Goal: Task Accomplishment & Management: Use online tool/utility

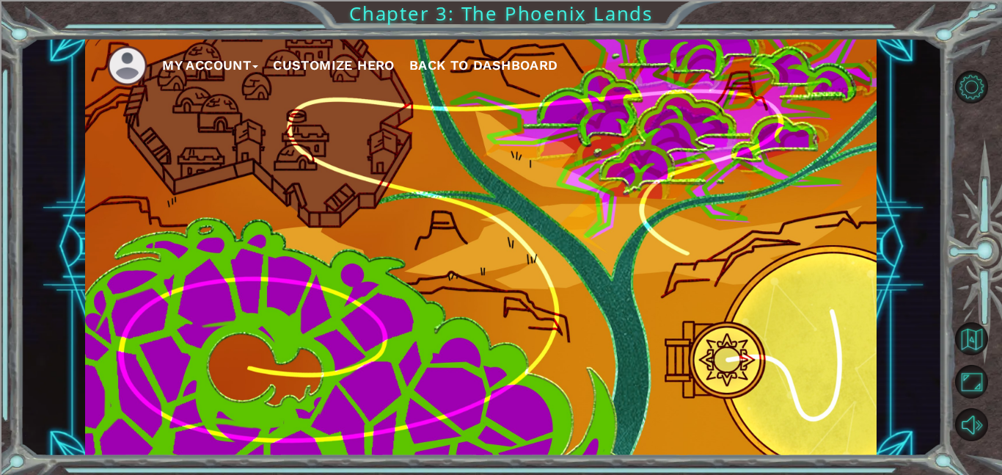
click at [445, 65] on span "Back to Dashboard" at bounding box center [483, 64] width 149 height 15
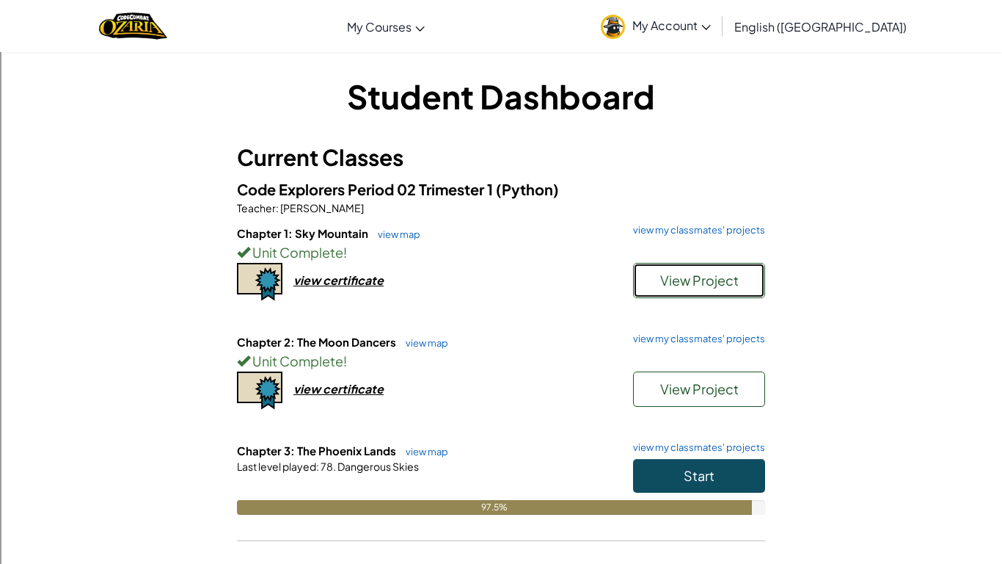
click at [672, 294] on button "View Project" at bounding box center [699, 280] width 132 height 35
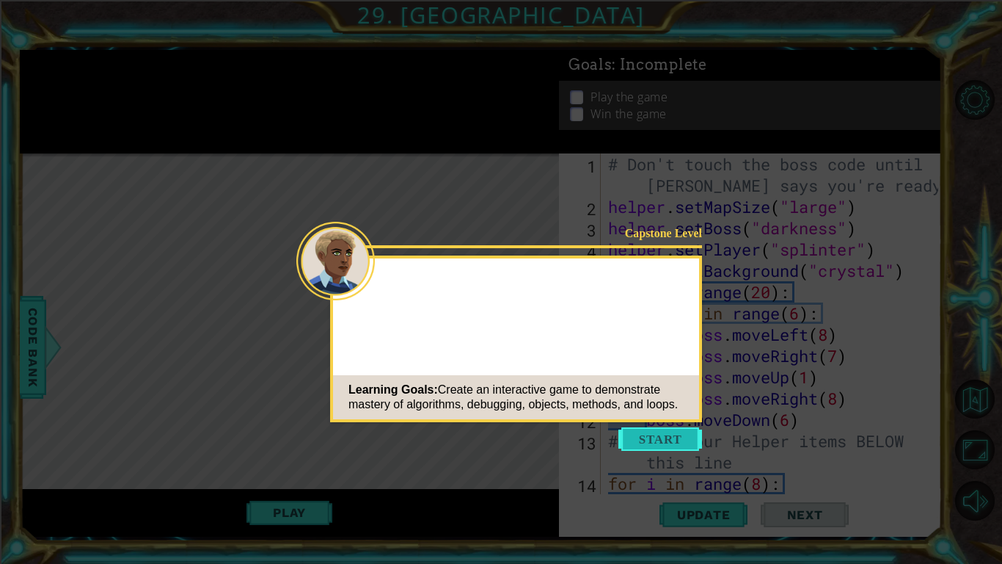
click at [661, 445] on button "Start" at bounding box center [661, 438] width 84 height 23
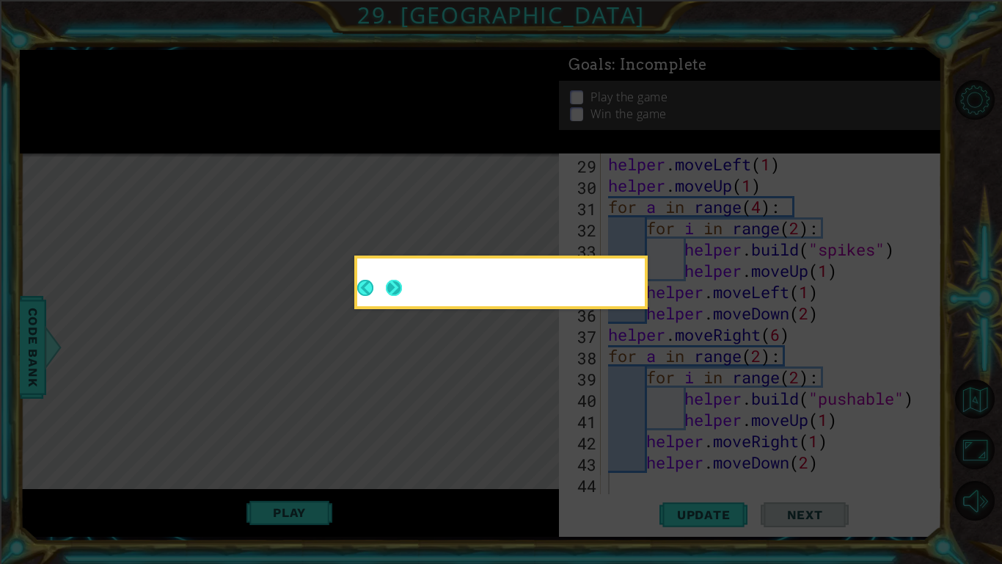
click at [389, 289] on button "Next" at bounding box center [394, 287] width 19 height 19
click at [391, 286] on icon at bounding box center [501, 282] width 1002 height 564
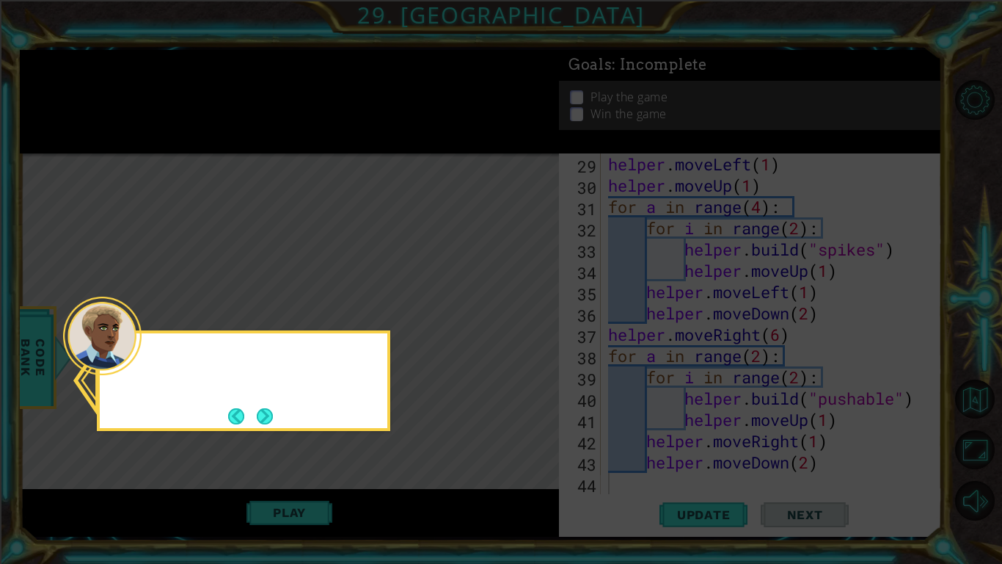
scroll to position [745, 0]
click at [269, 413] on button "Next" at bounding box center [264, 415] width 17 height 17
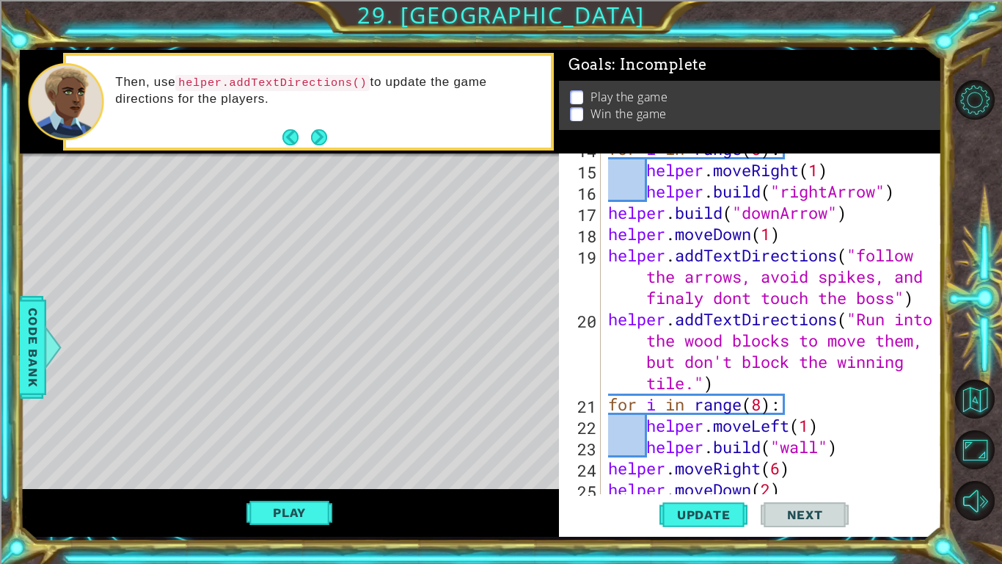
scroll to position [334, 0]
click at [969, 394] on button "Back to Map" at bounding box center [975, 399] width 40 height 40
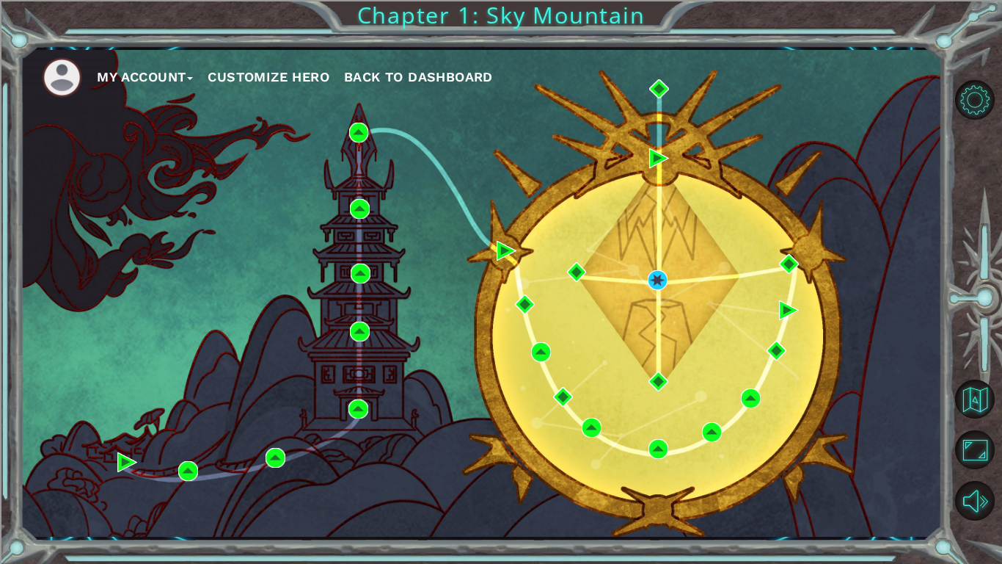
click at [377, 76] on span "Back to Dashboard" at bounding box center [418, 76] width 149 height 15
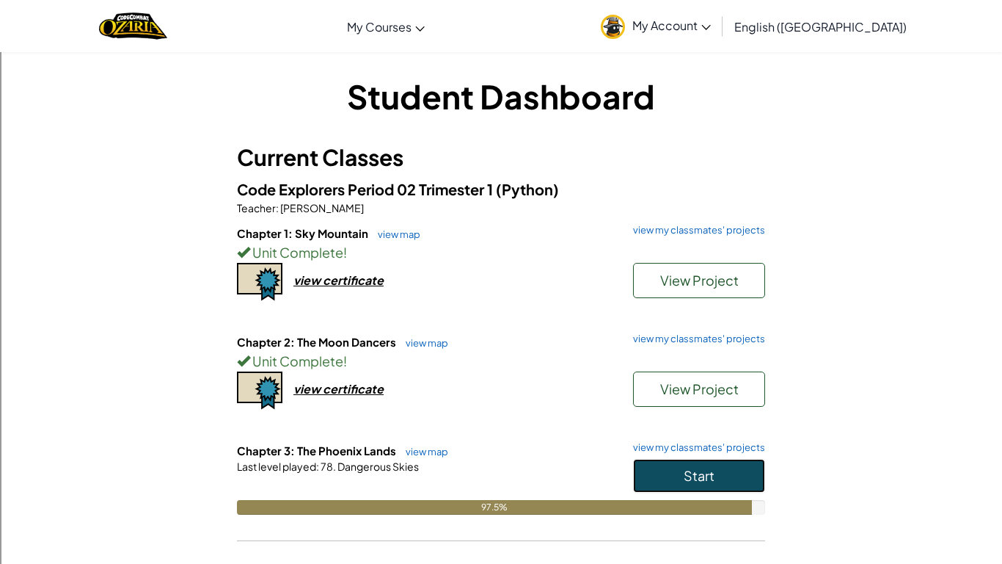
click at [733, 469] on button "Start" at bounding box center [699, 476] width 132 height 34
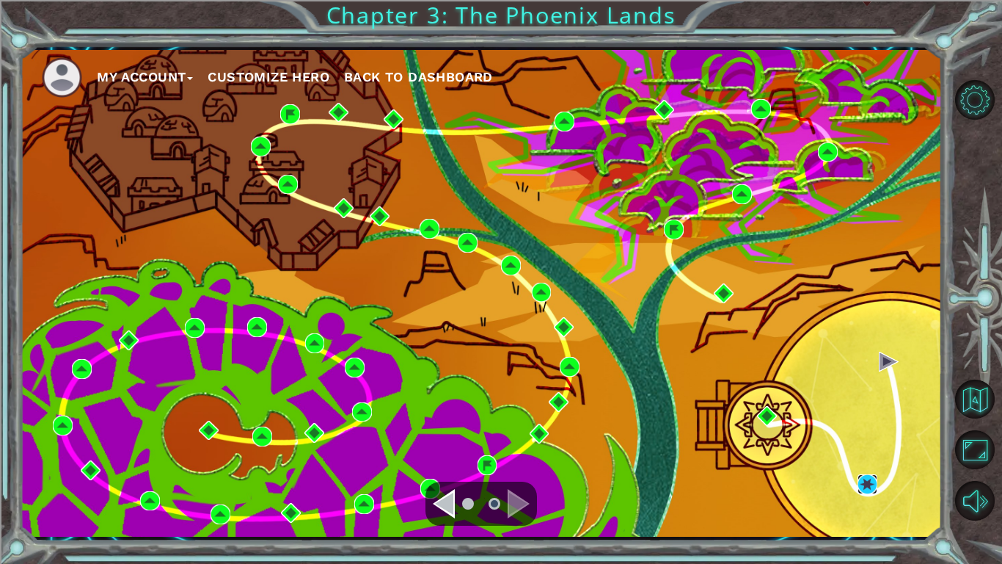
click at [873, 474] on img at bounding box center [868, 484] width 20 height 20
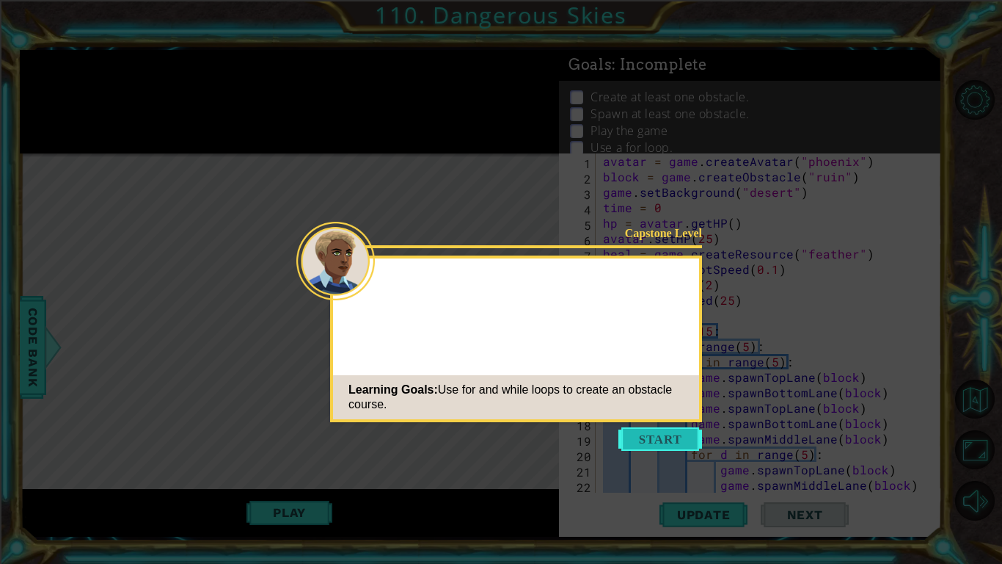
click at [674, 437] on button "Start" at bounding box center [661, 438] width 84 height 23
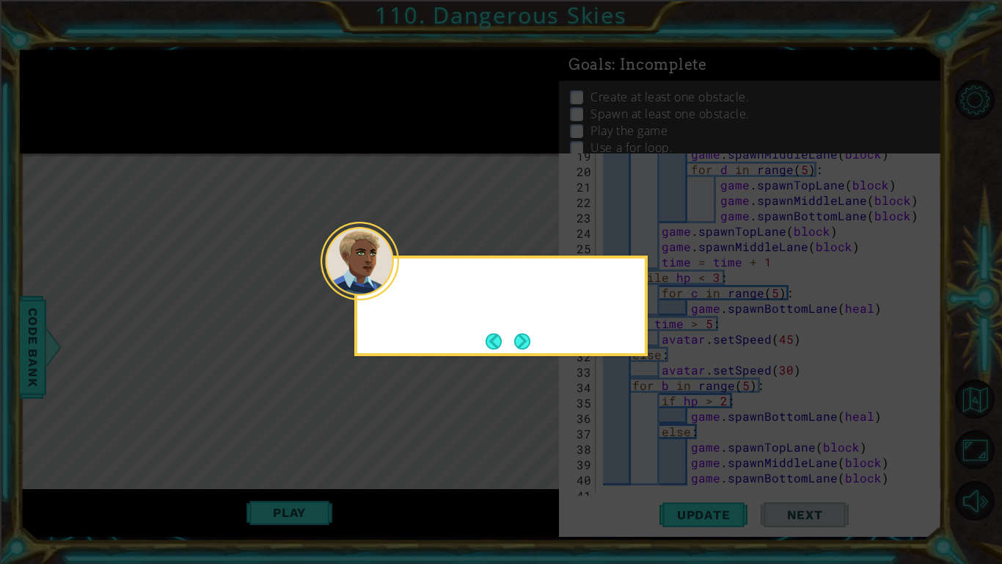
scroll to position [339, 0]
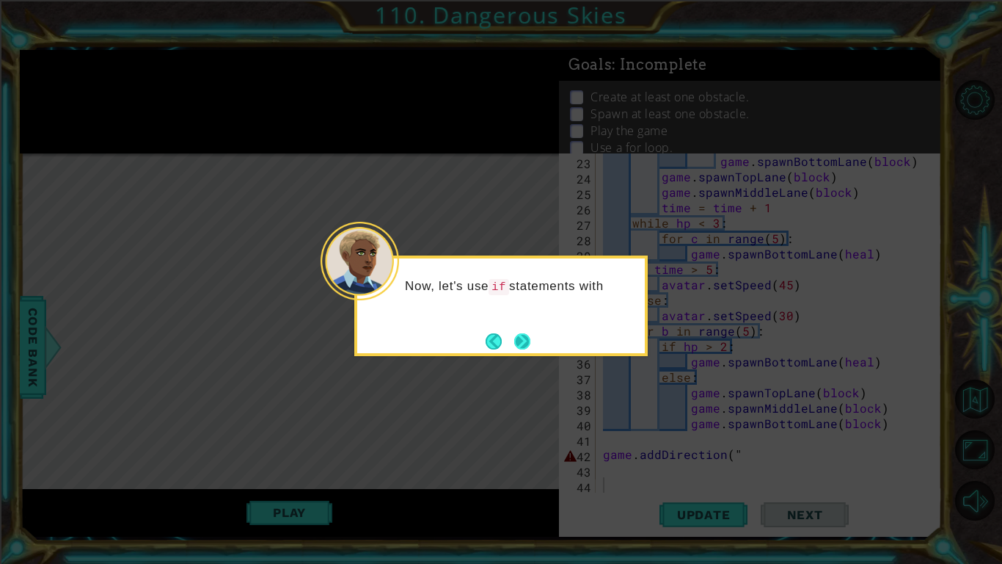
click at [518, 332] on button "Next" at bounding box center [522, 340] width 17 height 17
click at [514, 327] on div "For example" at bounding box center [501, 305] width 294 height 101
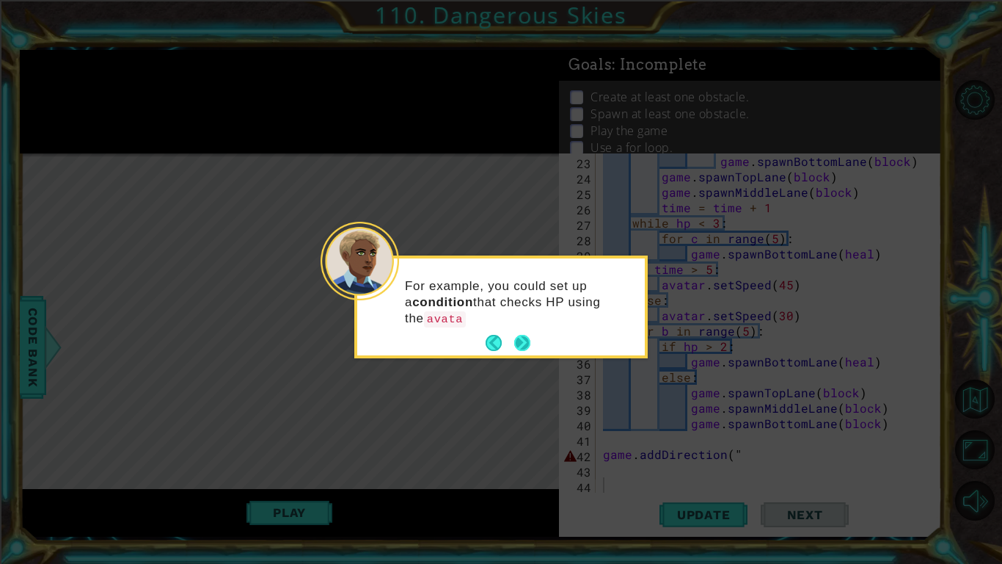
click at [519, 332] on footer at bounding box center [508, 343] width 45 height 22
click at [520, 340] on button "Next" at bounding box center [522, 343] width 17 height 17
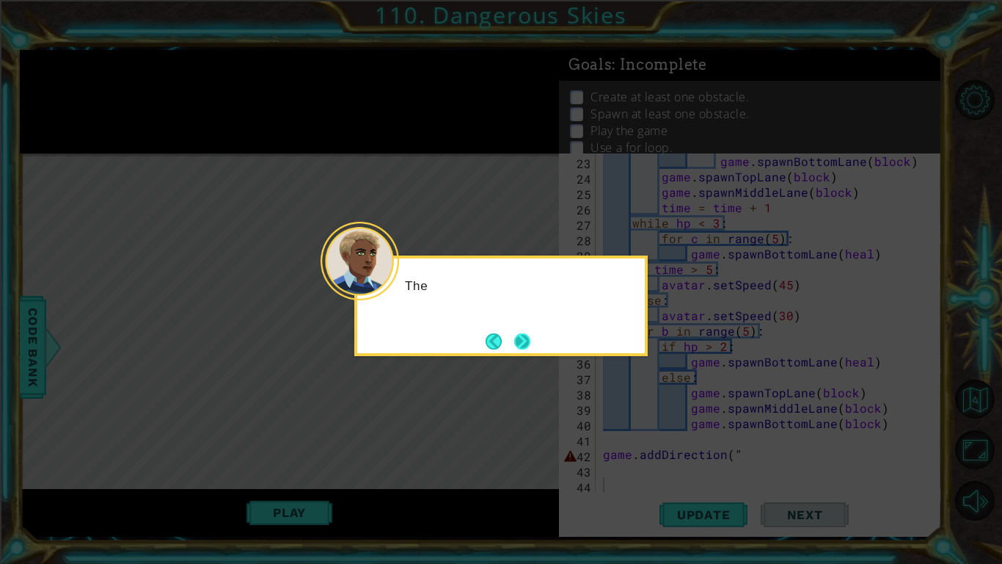
click at [518, 338] on button "Next" at bounding box center [522, 341] width 19 height 19
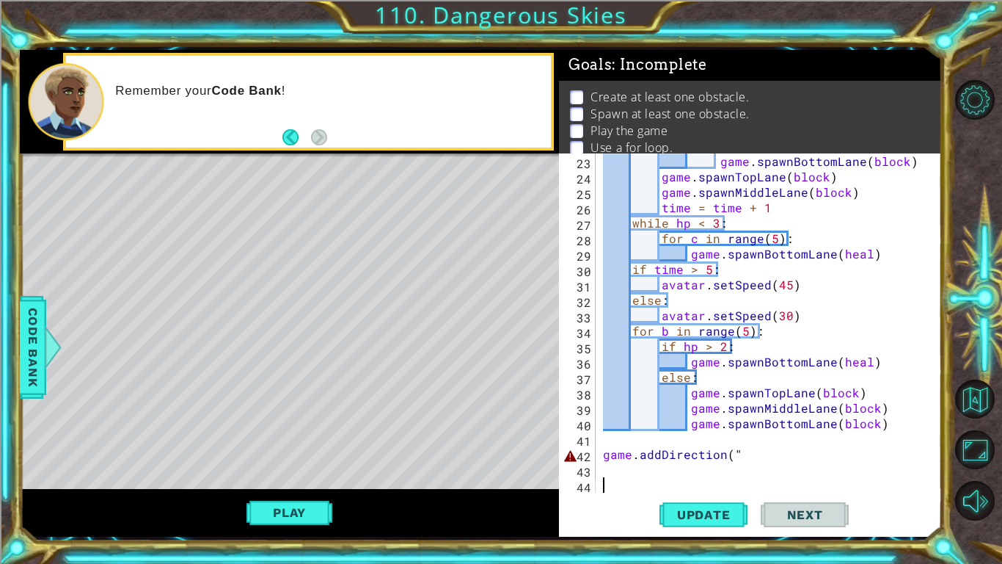
click at [651, 474] on div "game . spawnBottomLane ( block ) game . spawnTopLane ( block ) game . spawnMidd…" at bounding box center [773, 338] width 346 height 370
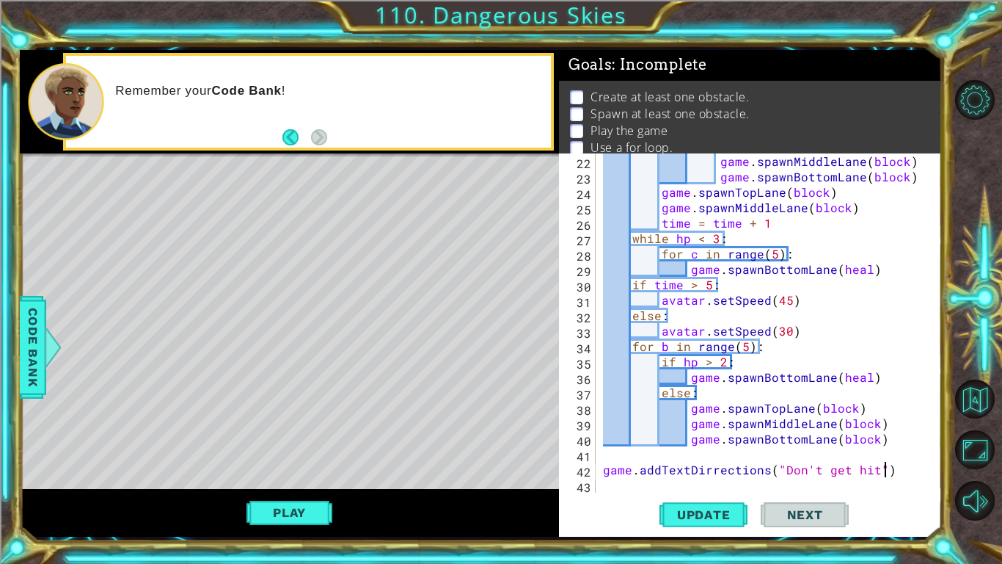
scroll to position [0, 17]
click at [682, 474] on button "Update" at bounding box center [704, 514] width 88 height 38
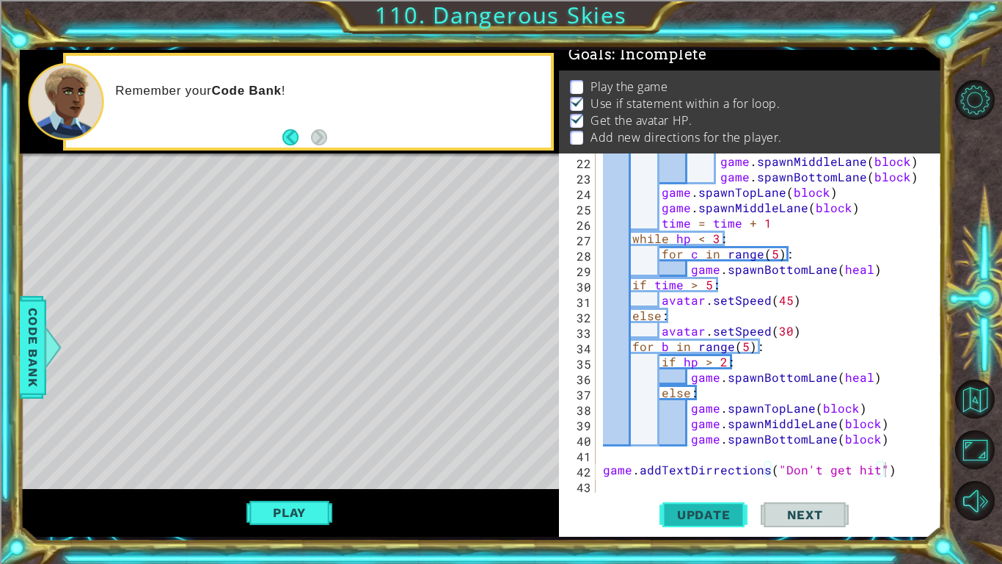
click at [682, 474] on span "Update" at bounding box center [704, 514] width 83 height 15
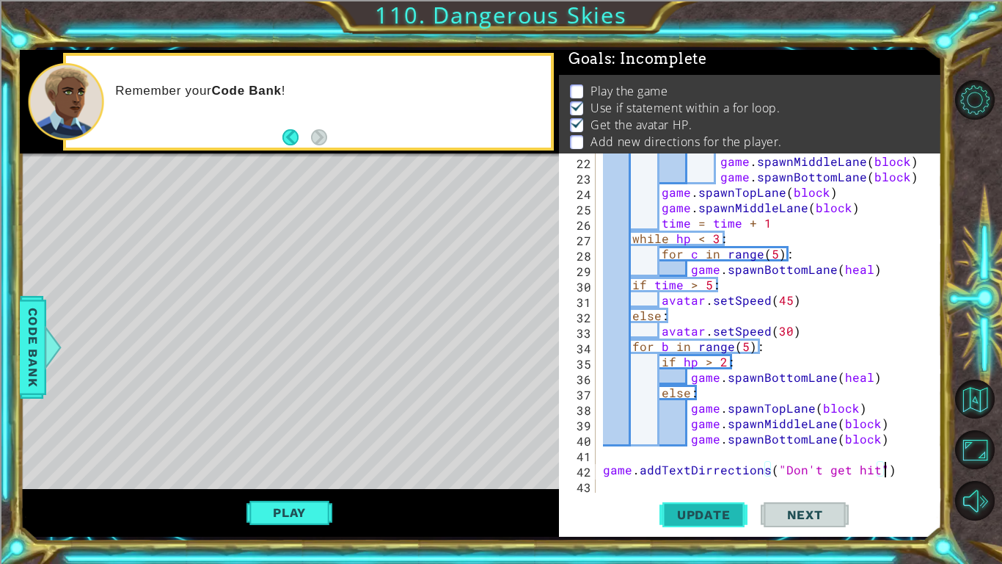
scroll to position [5, 0]
click at [300, 474] on button "Play" at bounding box center [290, 512] width 86 height 28
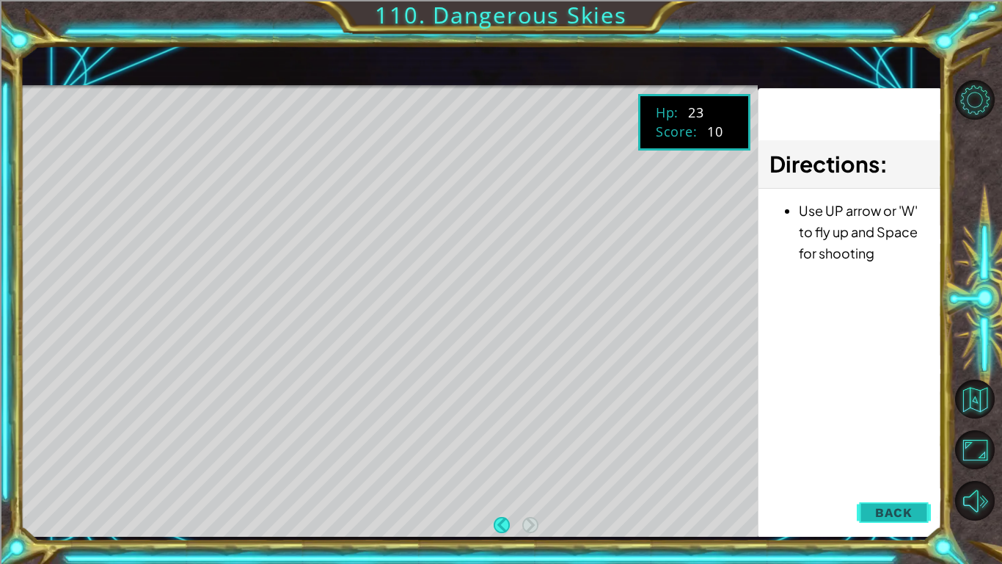
click at [905, 474] on button "Back" at bounding box center [894, 512] width 74 height 29
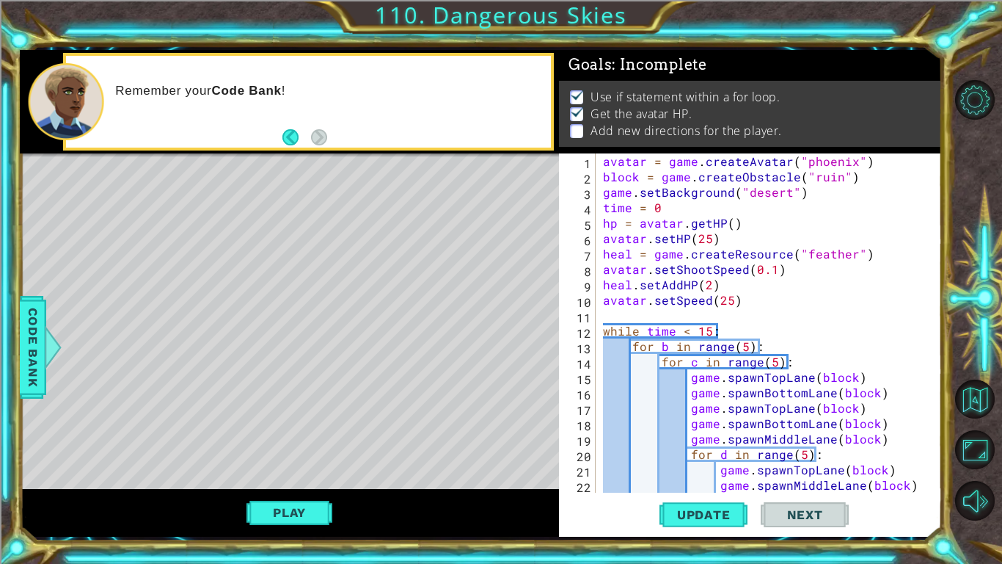
scroll to position [0, 0]
click at [772, 268] on div "avatar = game . createAvatar ( "phoenix" ) block = game . createObstacle ( "rui…" at bounding box center [773, 338] width 346 height 370
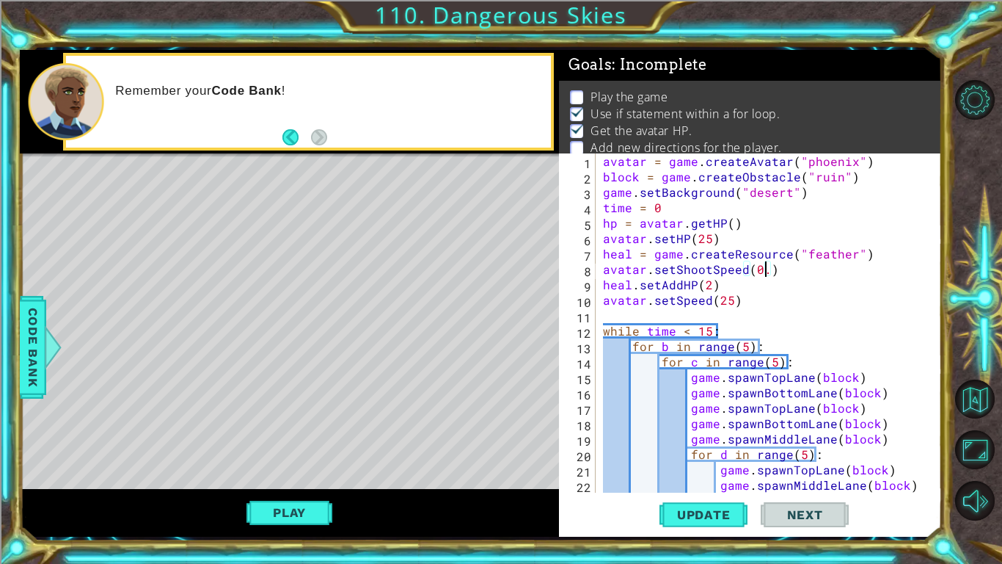
scroll to position [0, 10]
type textarea "avatar.setShootSpeed(0.5)"
click at [695, 474] on span "Update" at bounding box center [704, 514] width 83 height 15
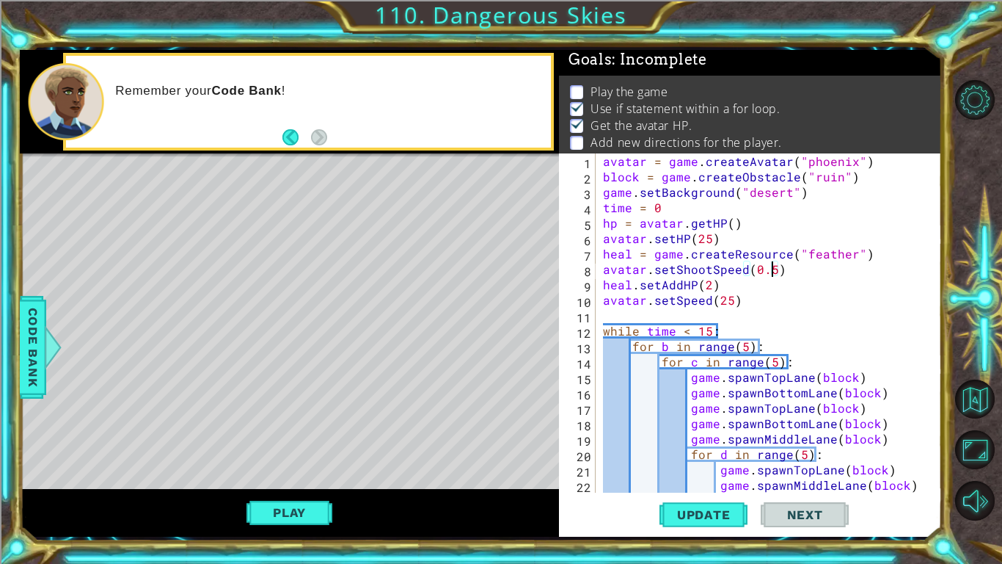
scroll to position [324, 0]
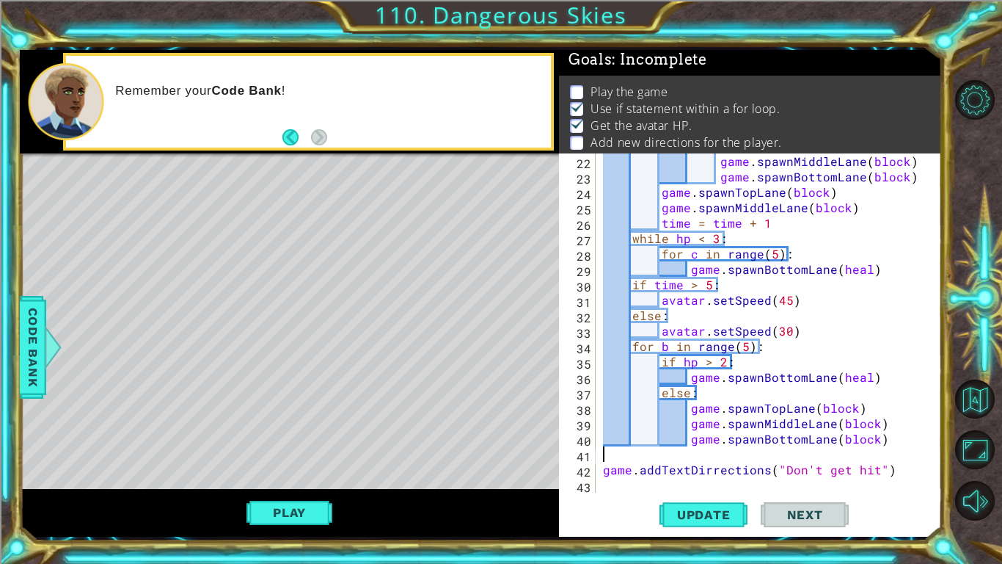
click at [632, 461] on div "game . spawnMiddleLane ( block ) game . spawnBottomLane ( block ) game . spawnT…" at bounding box center [773, 338] width 346 height 370
type textarea "game.addTextDirrections("Don't get hit")"
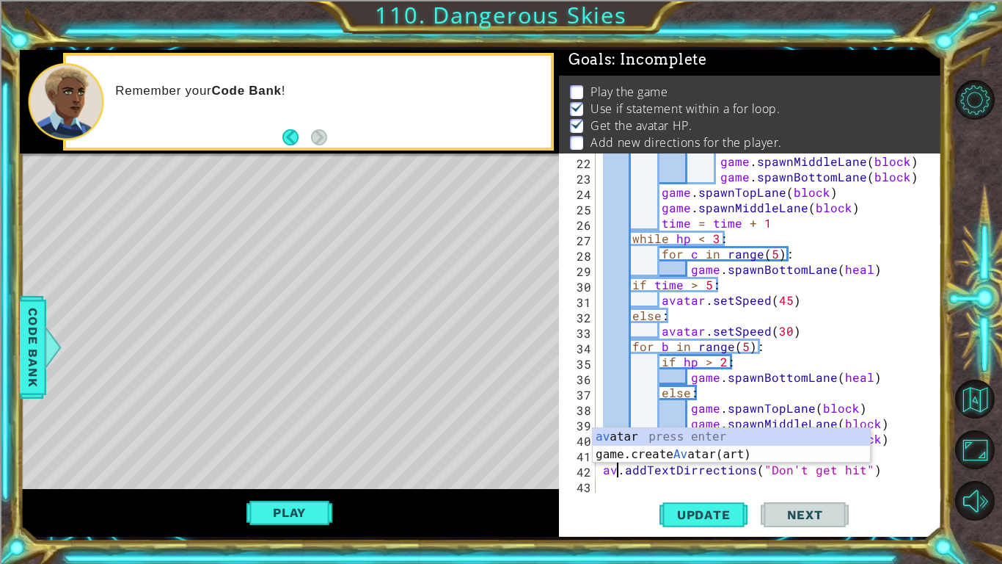
scroll to position [0, 1]
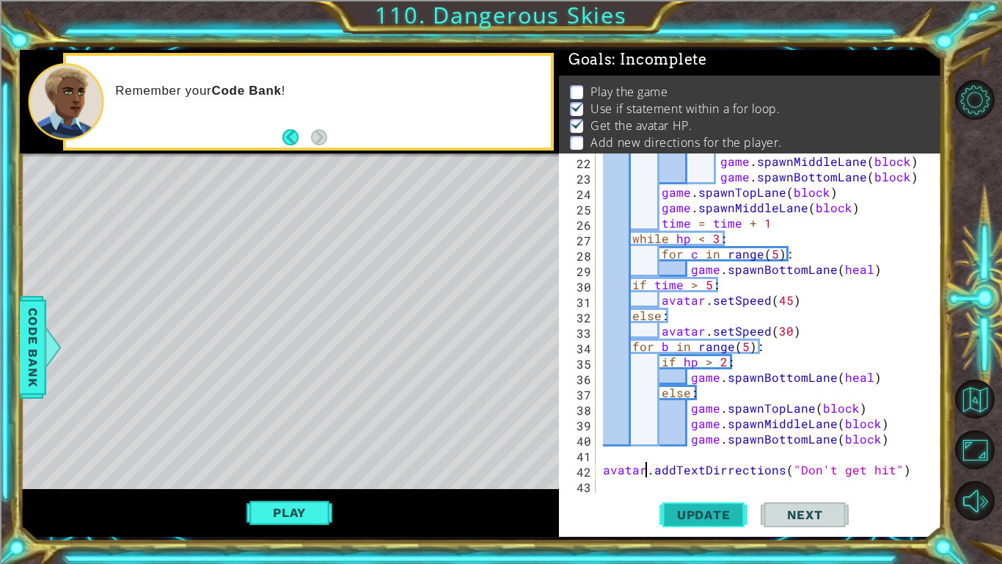
click at [674, 474] on span "Update" at bounding box center [704, 514] width 83 height 15
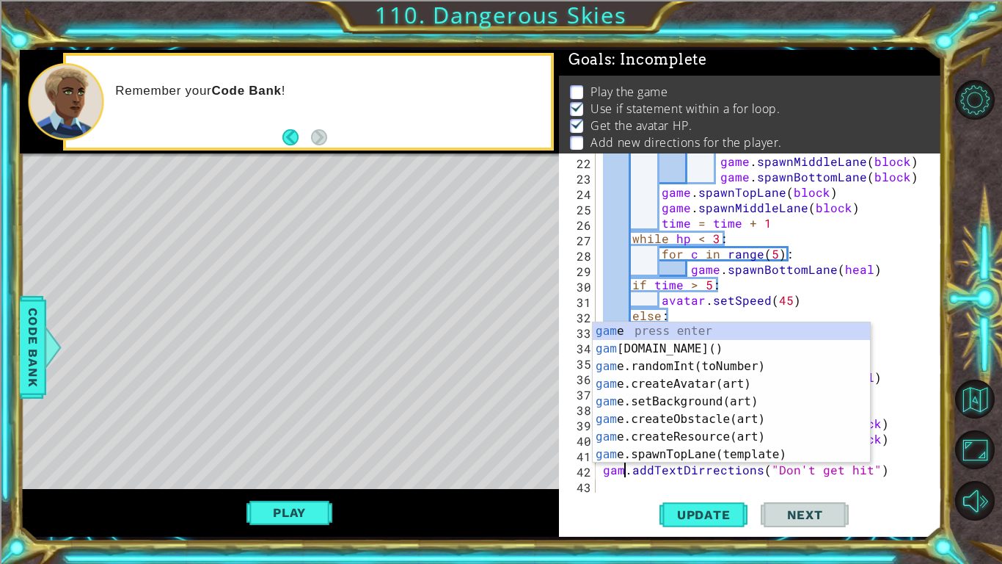
scroll to position [0, 1]
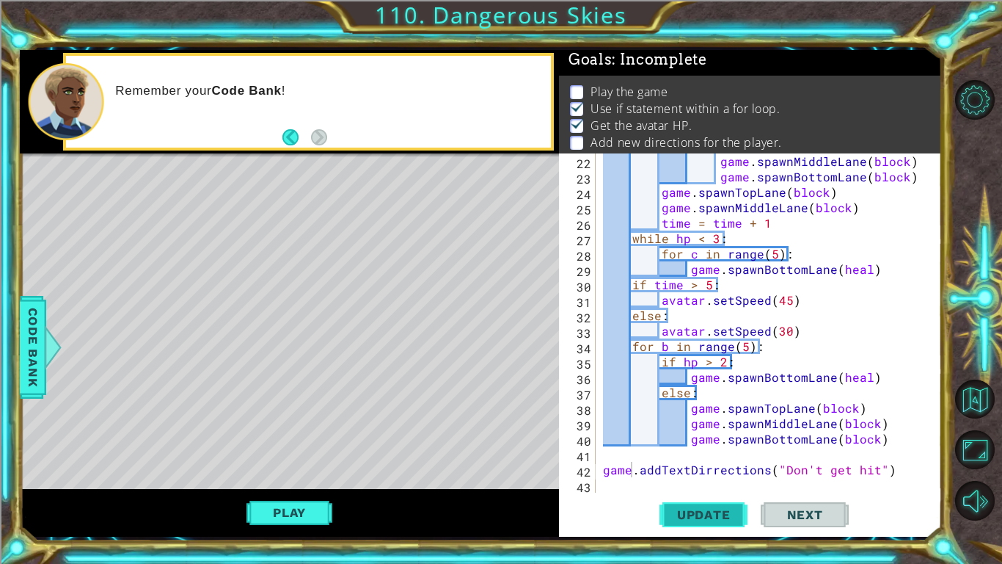
click at [704, 474] on span "Update" at bounding box center [704, 514] width 83 height 15
click at [895, 434] on div "game . spawnMiddleLane ( block ) game . spawnBottomLane ( block ) game . spawnT…" at bounding box center [773, 338] width 346 height 370
click at [881, 437] on div "game . spawnMiddleLane ( block ) game . spawnBottomLane ( block ) game . spawnT…" at bounding box center [773, 338] width 346 height 370
click at [892, 471] on div "game . spawnMiddleLane ( block ) game . spawnBottomLane ( block ) game . spawnT…" at bounding box center [773, 338] width 346 height 370
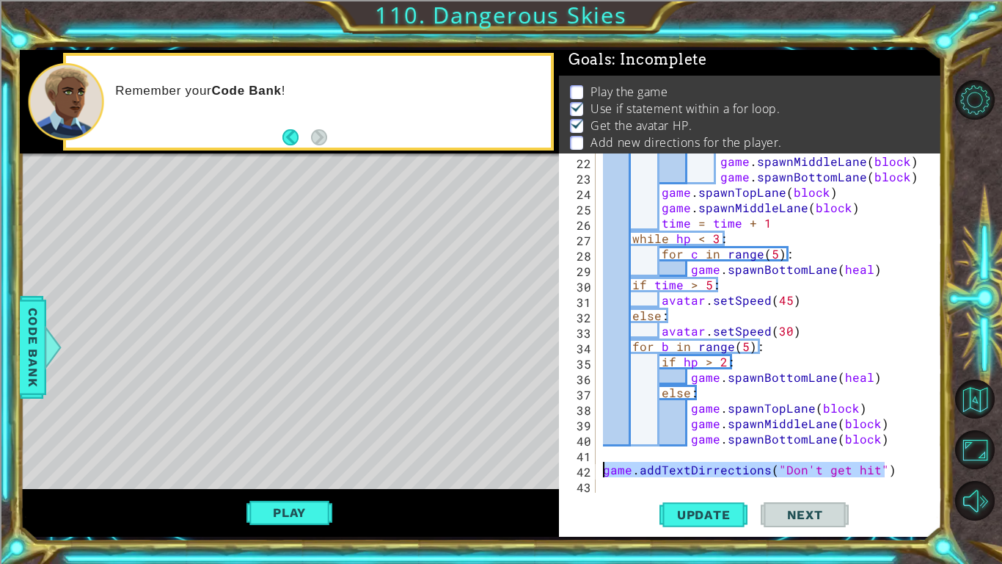
click at [497, 474] on div "1 ההההההההההההההההההההההההההההההההההההההההההההההההההההההההההההההההההההההההההההה…" at bounding box center [481, 293] width 922 height 487
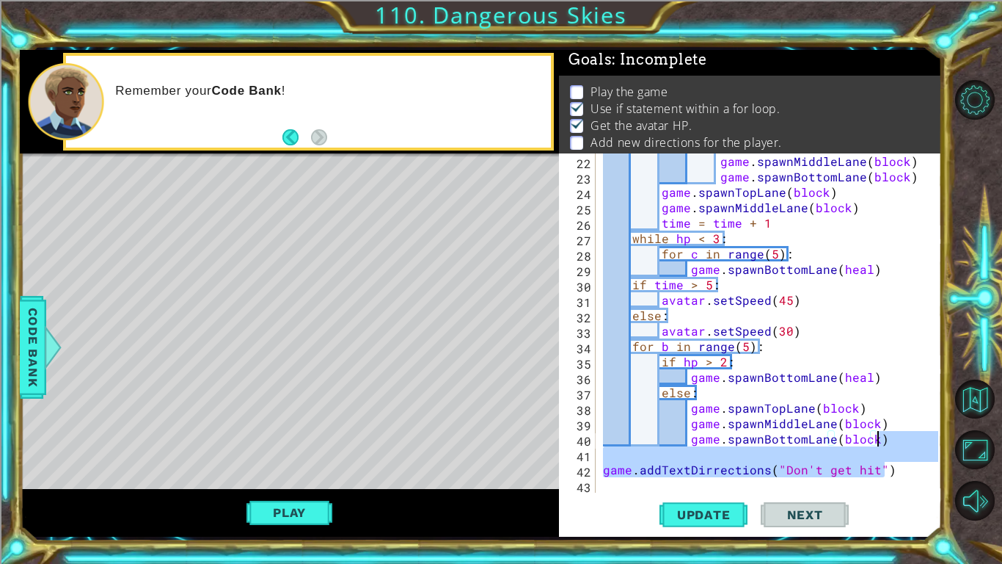
type textarea "game.addTextDirrections("Don't get hit")"
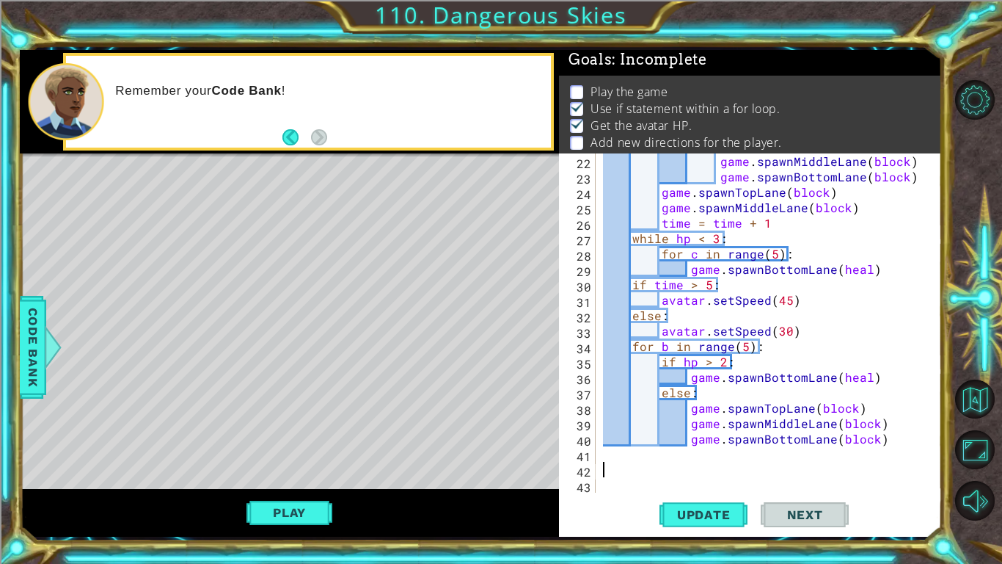
scroll to position [0, 0]
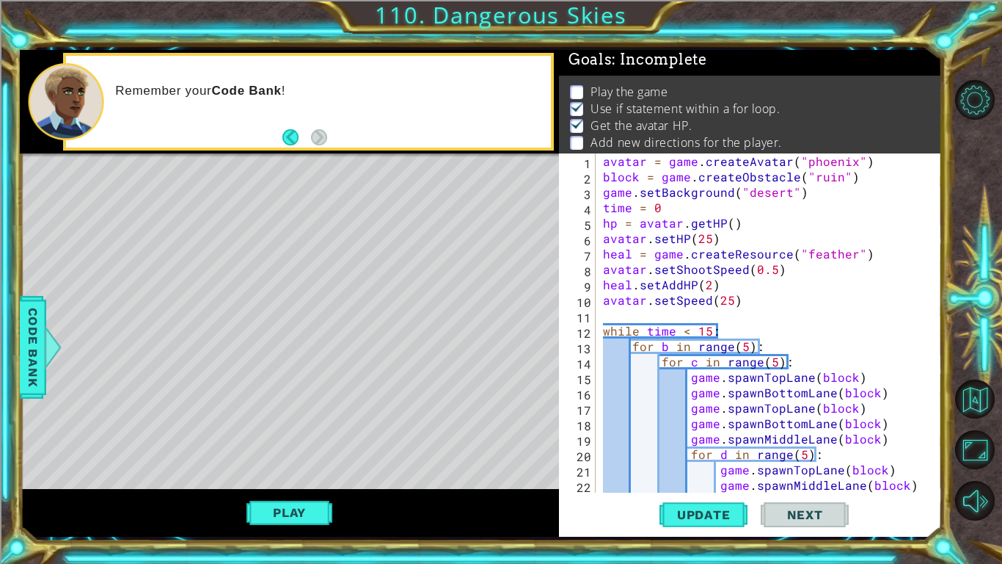
click at [665, 309] on div "avatar = game . createAvatar ( "phoenix" ) block = game . createObstacle ( "rui…" at bounding box center [773, 338] width 346 height 370
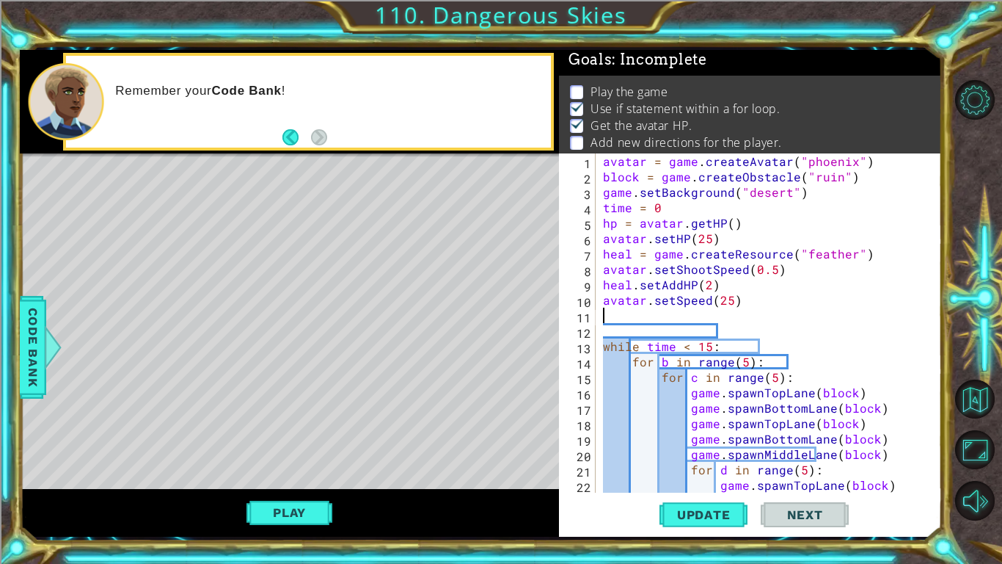
paste textarea "game.addTextDirrections("Don't get hit")"
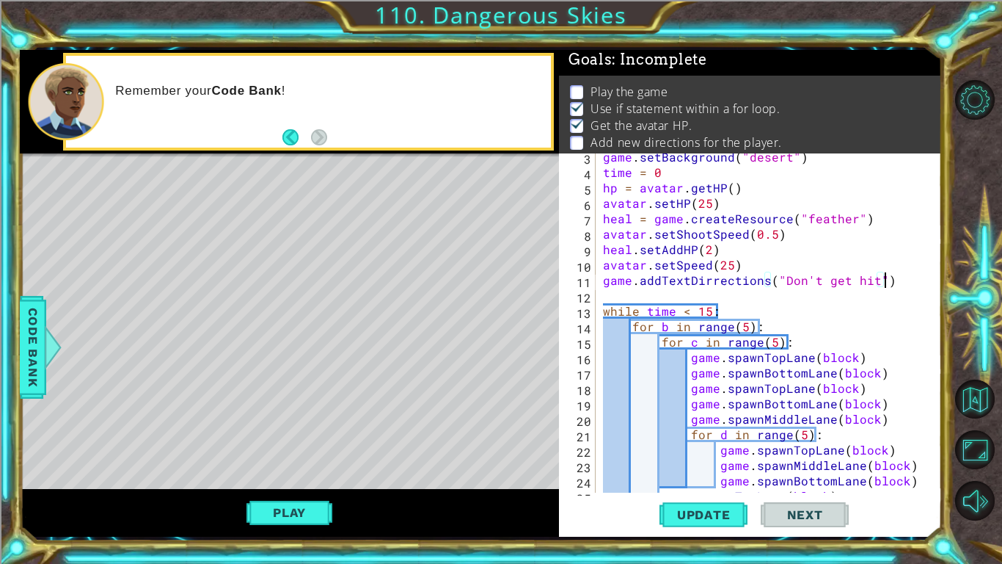
scroll to position [50, 0]
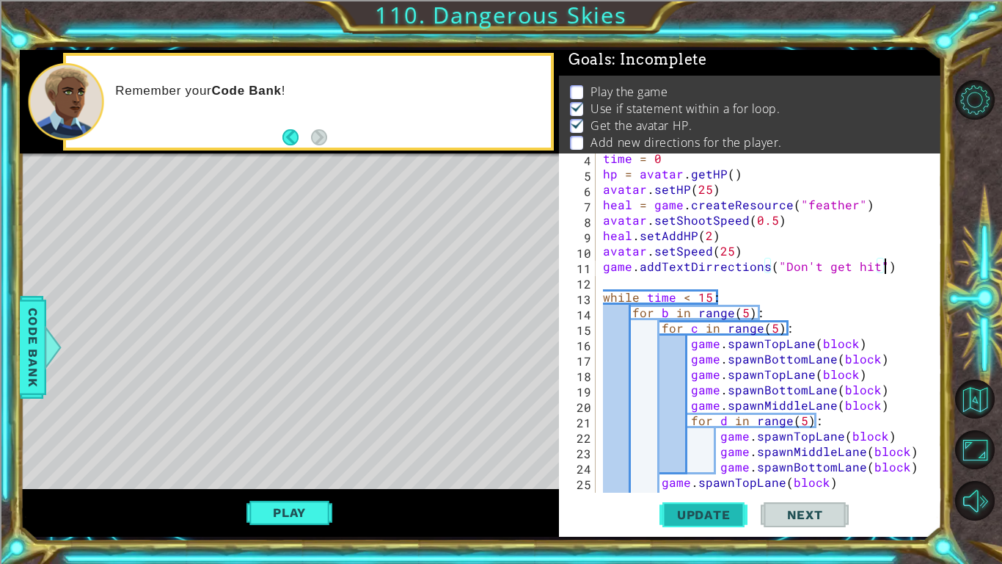
click at [710, 474] on span "Update" at bounding box center [704, 514] width 83 height 15
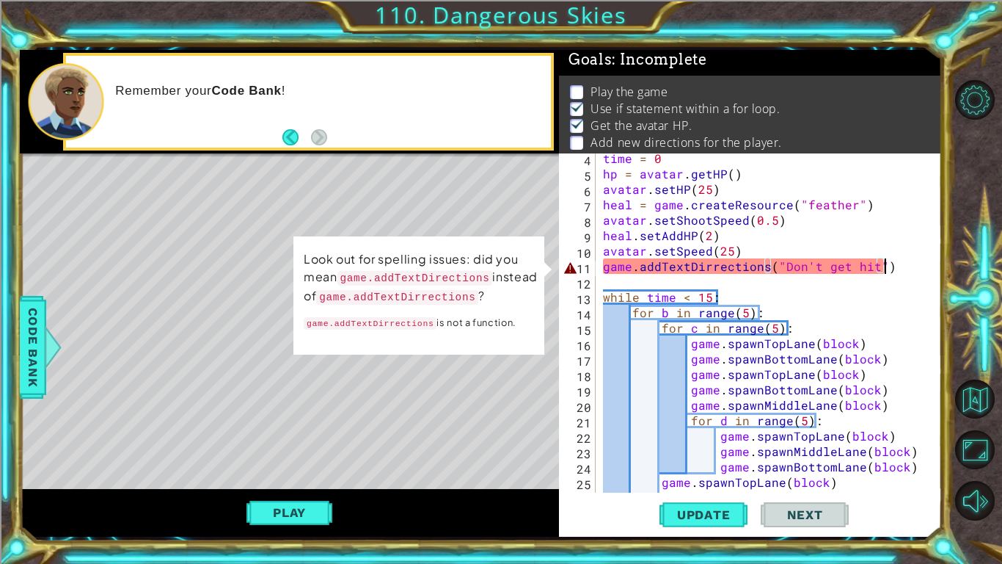
click at [713, 263] on div "time = 0 hp = avatar . getHP ( ) avatar . setHP ( 25 ) heal = game . createReso…" at bounding box center [773, 335] width 346 height 370
type textarea "game.addTextDirections("Don't get hit")"
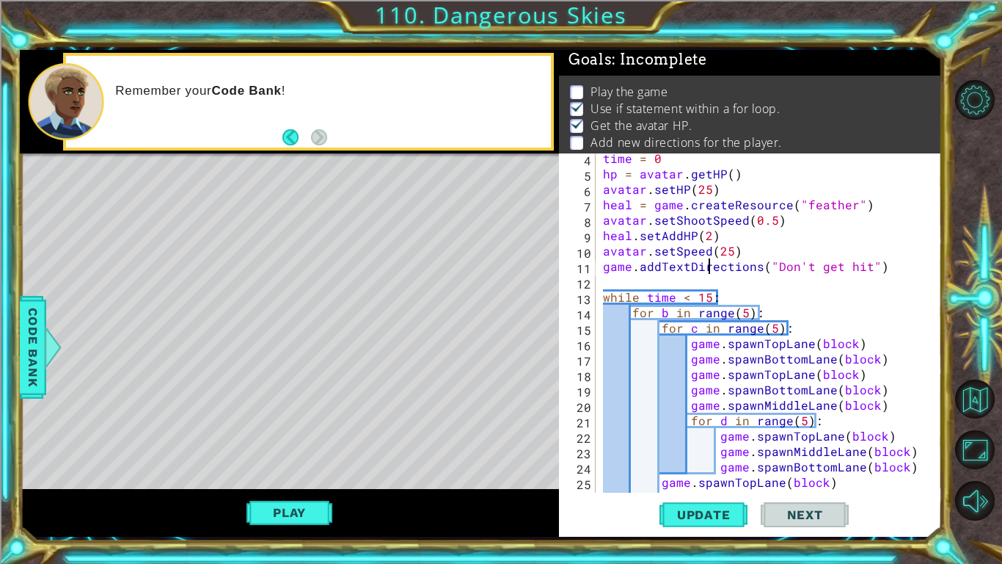
click at [834, 277] on div "time = 0 hp = avatar . getHP ( ) avatar . setHP ( 25 ) heal = game . createReso…" at bounding box center [773, 335] width 346 height 370
click at [707, 474] on span "Update" at bounding box center [704, 514] width 83 height 15
click at [301, 474] on button "Play" at bounding box center [290, 512] width 86 height 28
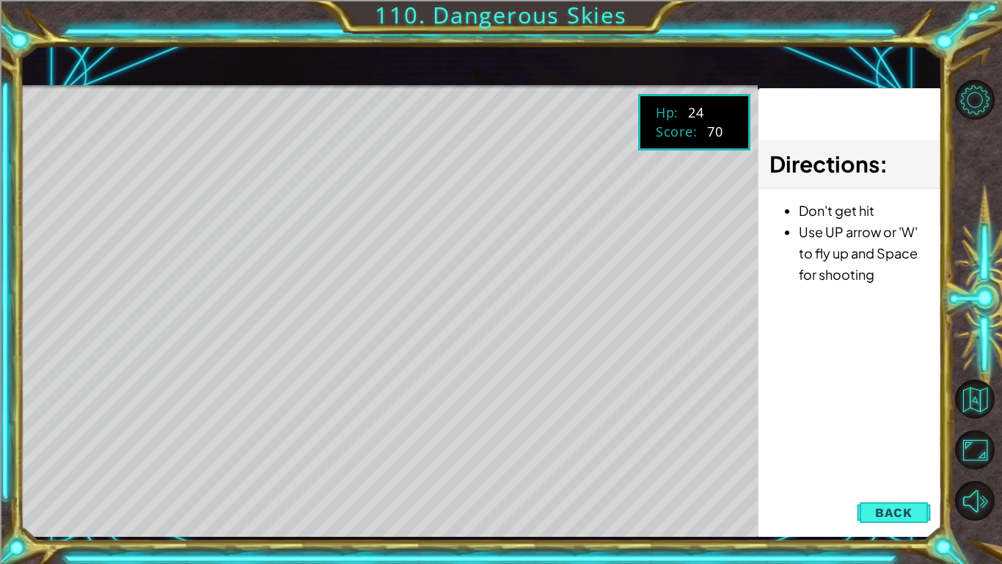
click at [875, 474] on div "Directions : Don't get hit Use UP arrow or 'W' to fly up and Space for shooting" at bounding box center [850, 313] width 184 height 450
click at [899, 474] on span "Back" at bounding box center [893, 512] width 37 height 15
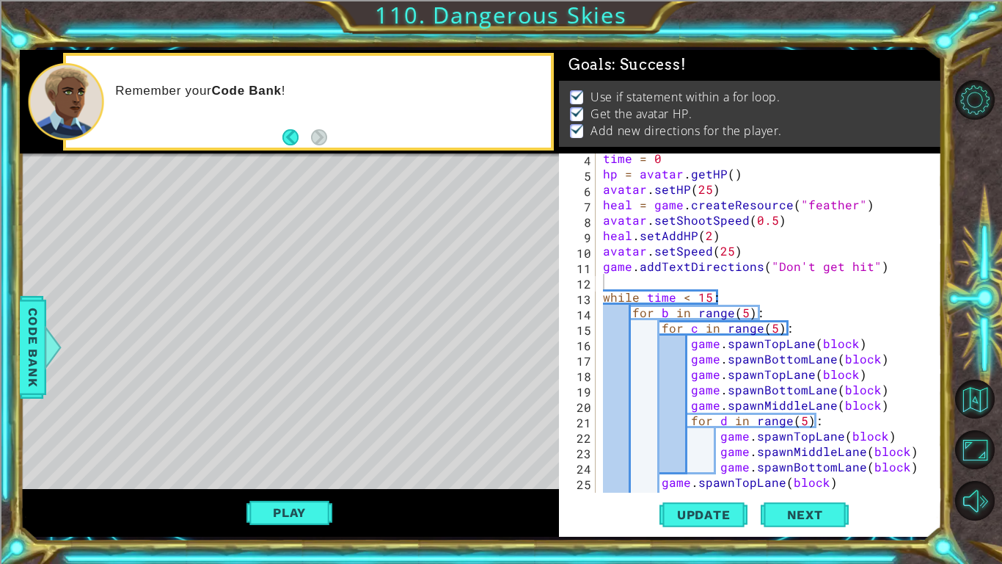
scroll to position [0, 0]
click at [773, 222] on div "time = 0 hp = avatar . getHP ( ) avatar . setHP ( 25 ) heal = game . createReso…" at bounding box center [773, 335] width 346 height 370
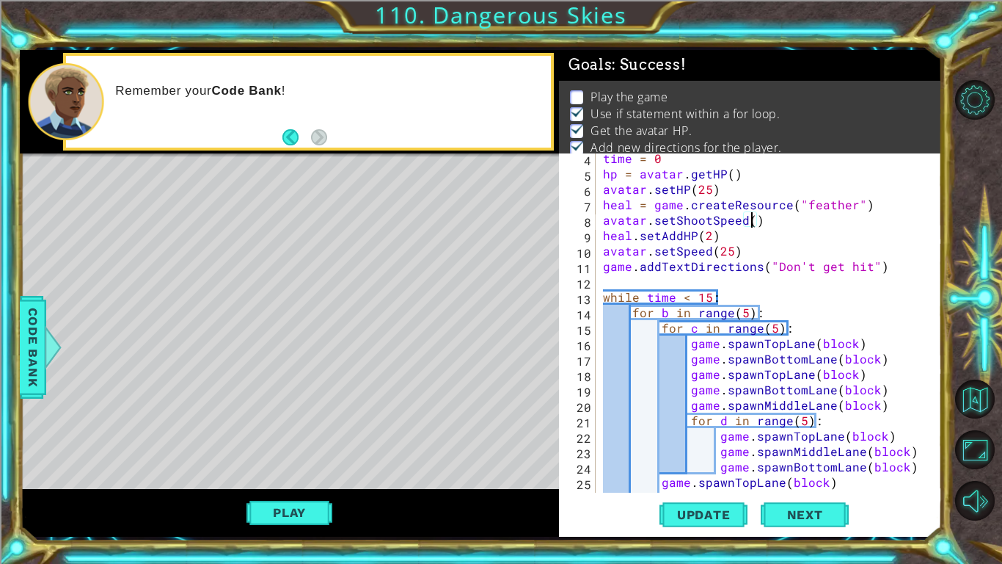
scroll to position [0, 9]
click at [701, 474] on button "Update" at bounding box center [704, 514] width 88 height 38
click at [789, 474] on span "Next" at bounding box center [805, 513] width 65 height 15
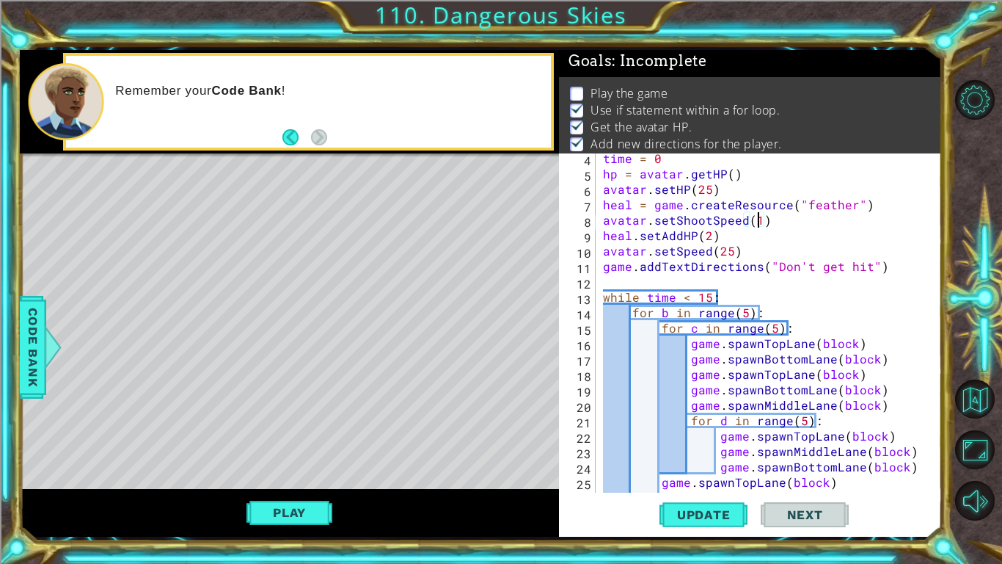
scroll to position [5, 0]
click at [260, 474] on button "Play" at bounding box center [290, 512] width 86 height 28
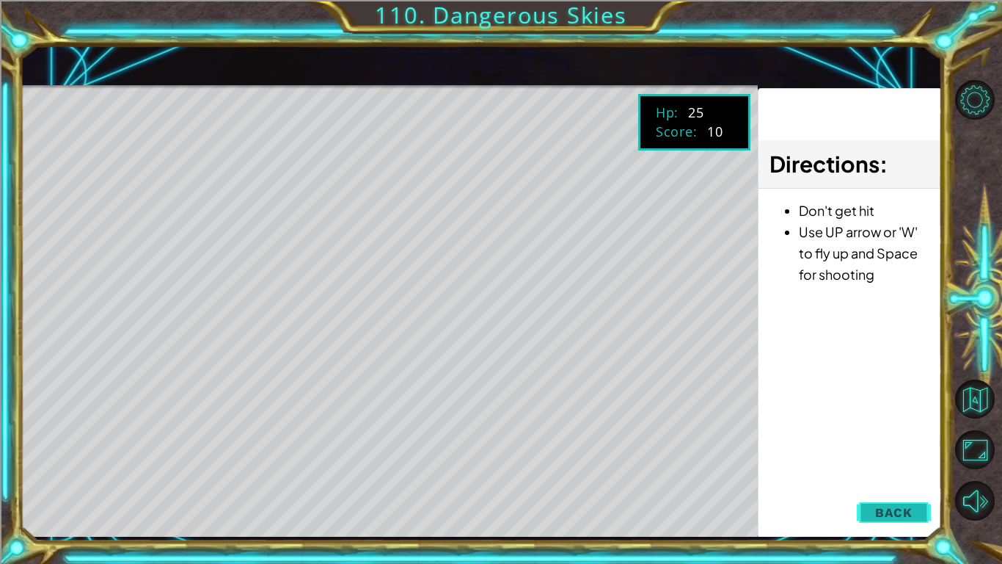
click at [914, 474] on button "Back" at bounding box center [894, 512] width 74 height 29
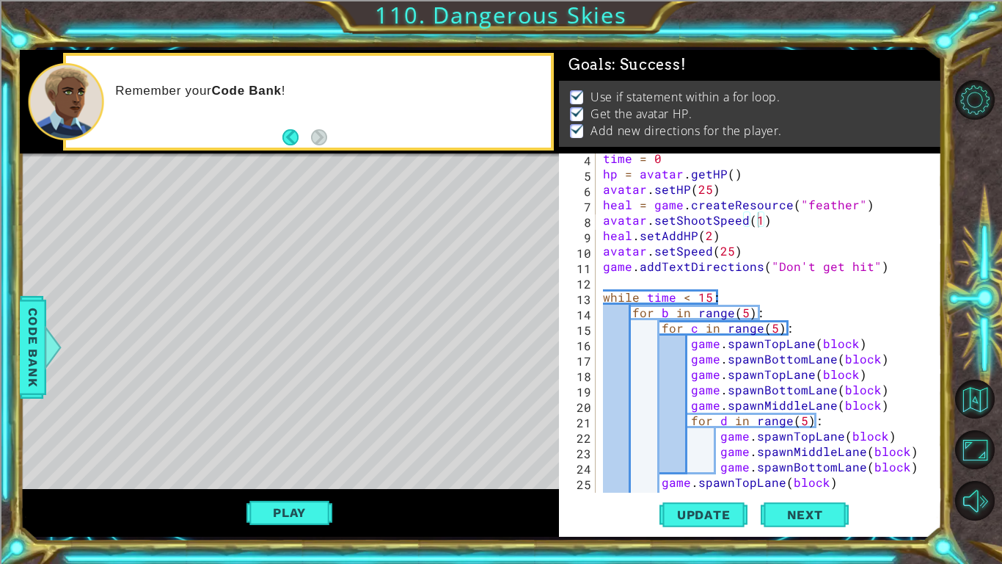
scroll to position [0, 0]
click at [757, 221] on div "time = 0 hp = avatar . getHP ( ) avatar . setHP ( 25 ) heal = game . createReso…" at bounding box center [773, 335] width 346 height 370
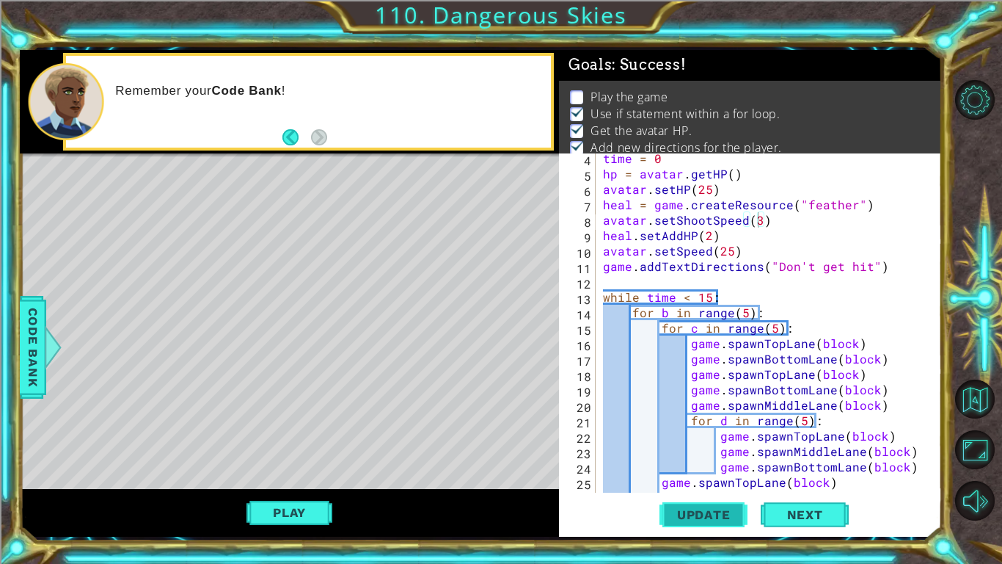
click at [699, 474] on span "Update" at bounding box center [704, 514] width 83 height 15
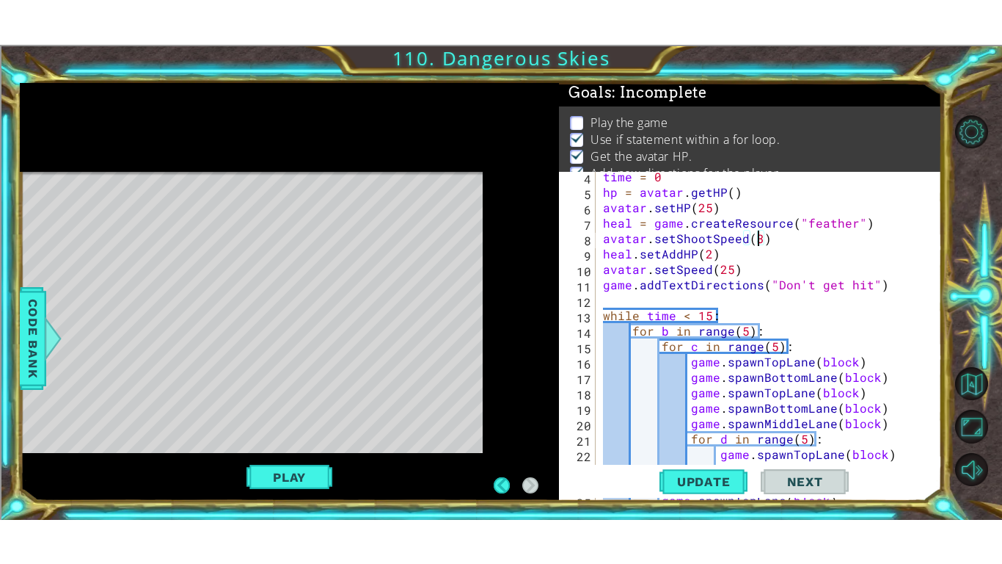
scroll to position [5, 0]
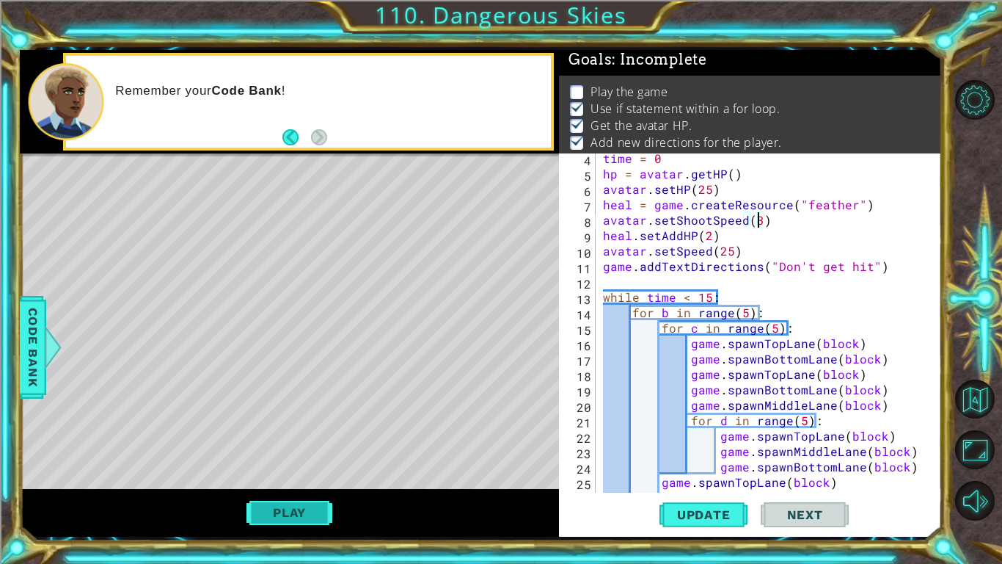
click at [274, 474] on button "Play" at bounding box center [290, 512] width 86 height 28
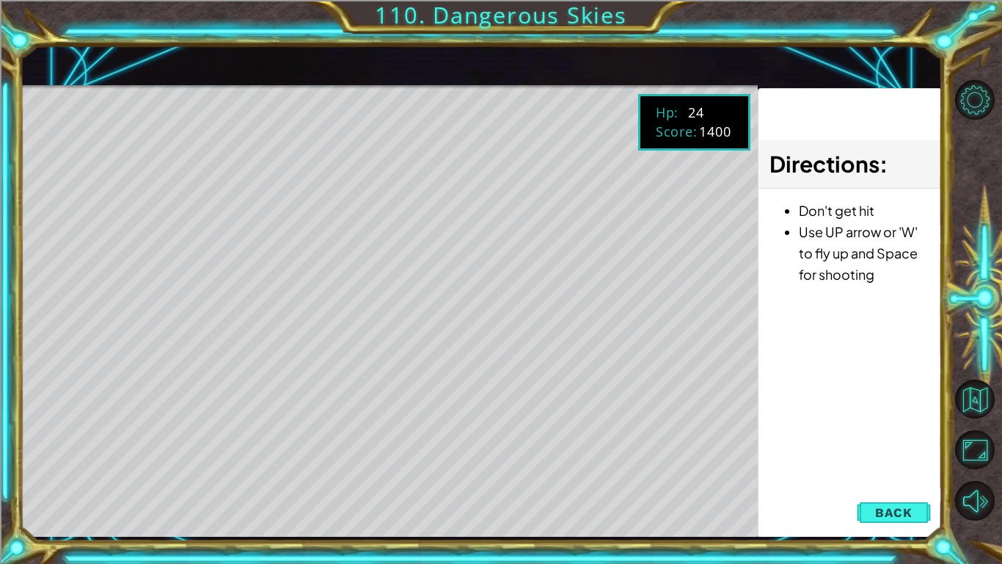
click at [892, 474] on div "Directions : Don't get hit Use UP arrow or 'W' to fly up and Space for shooting" at bounding box center [850, 313] width 184 height 450
click at [906, 474] on button "Back" at bounding box center [894, 512] width 74 height 29
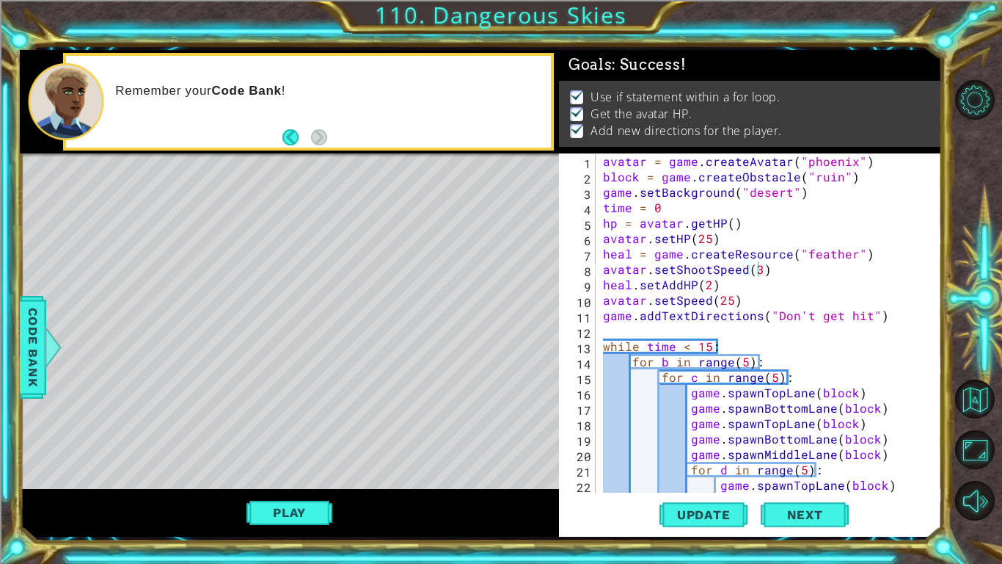
scroll to position [0, 0]
click at [785, 192] on div "avatar = game . createAvatar ( "phoenix" ) block = game . createObstacle ( "rui…" at bounding box center [773, 338] width 346 height 370
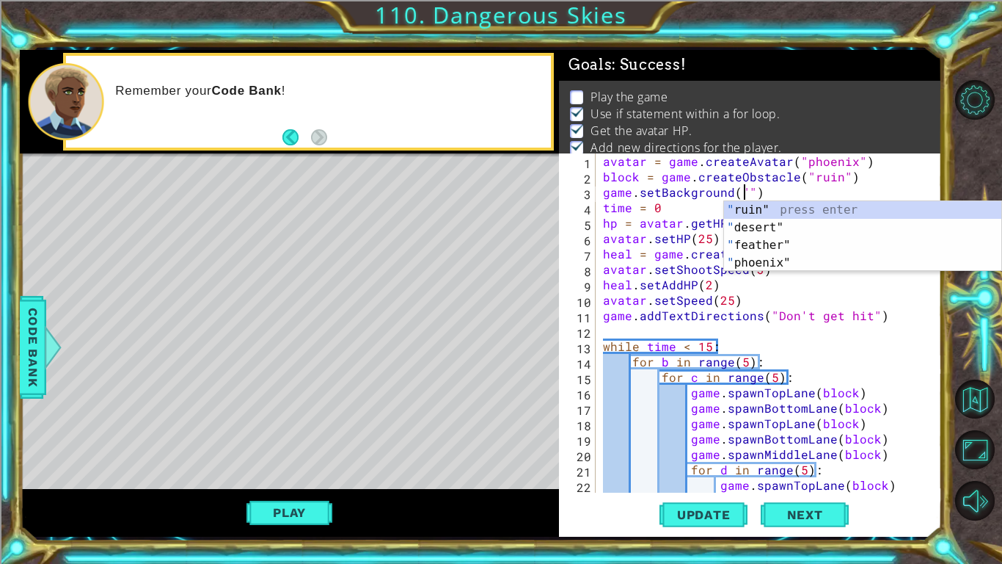
scroll to position [0, 9]
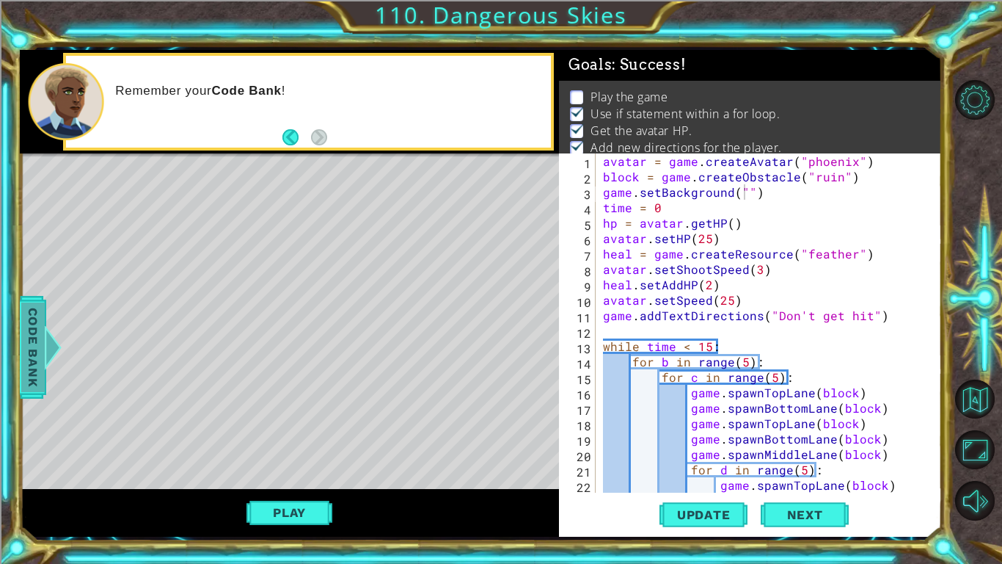
click at [23, 324] on span "Code Bank" at bounding box center [32, 347] width 23 height 90
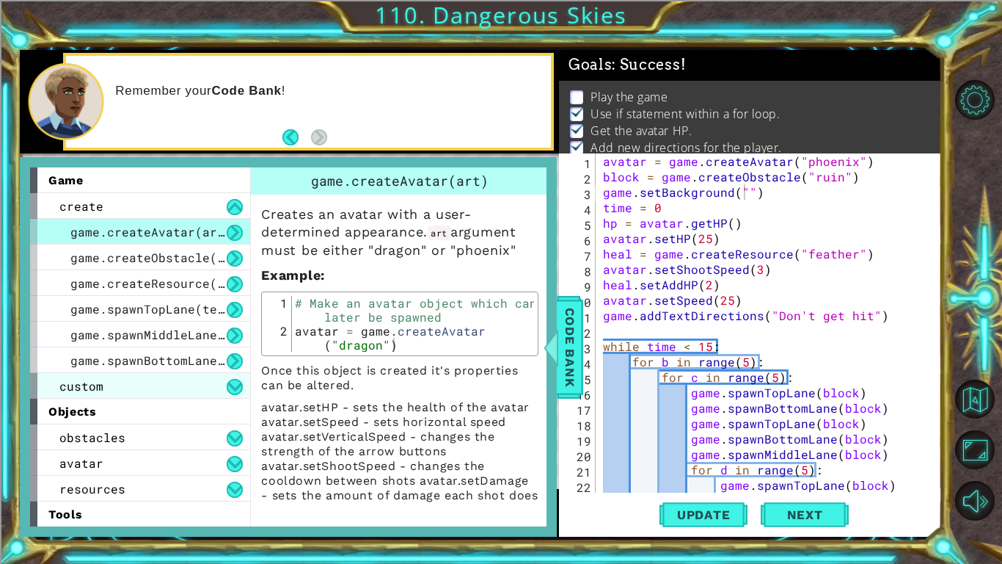
click at [164, 390] on div "custom" at bounding box center [140, 386] width 220 height 26
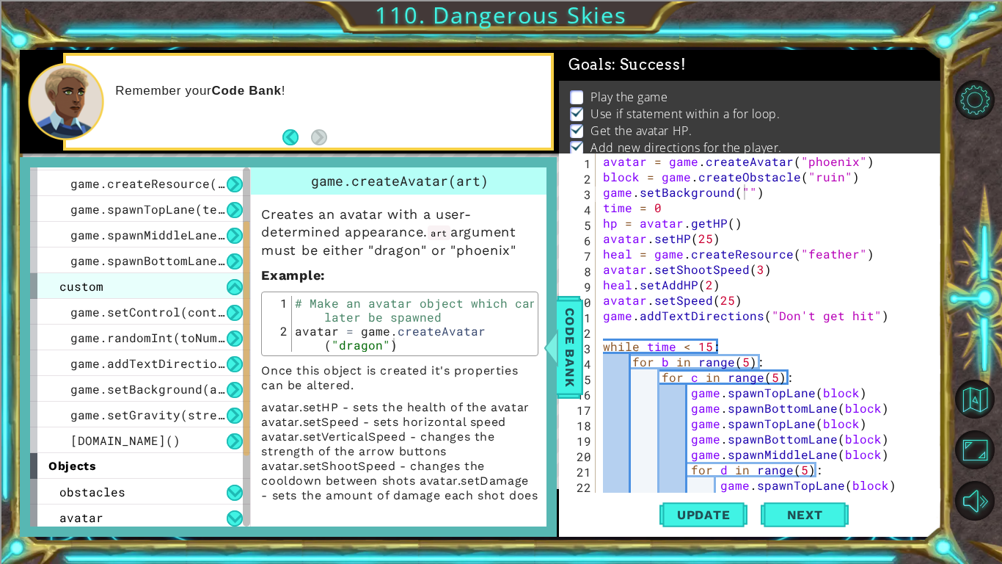
scroll to position [101, 0]
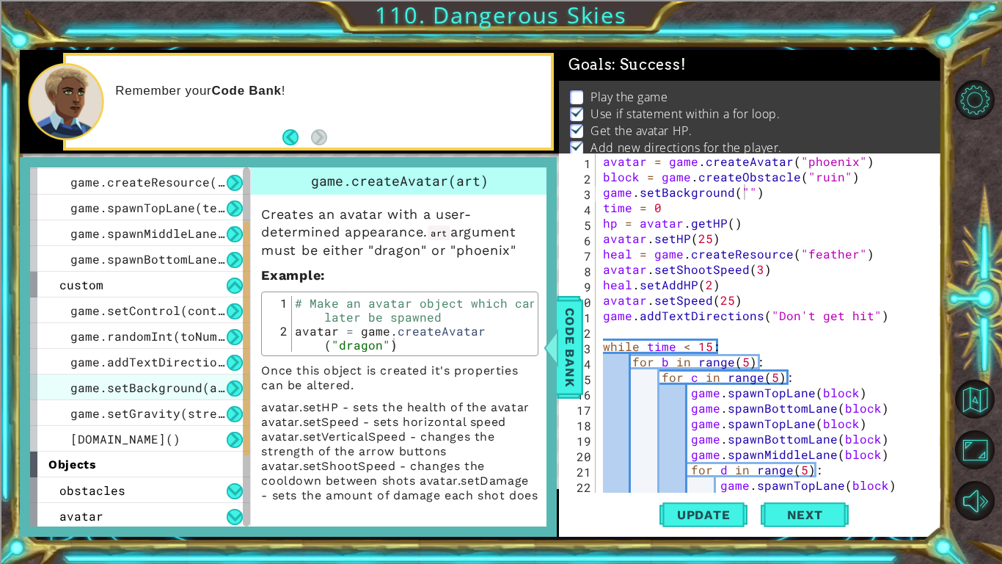
click at [167, 390] on span "game.setBackground(art)" at bounding box center [154, 386] width 169 height 15
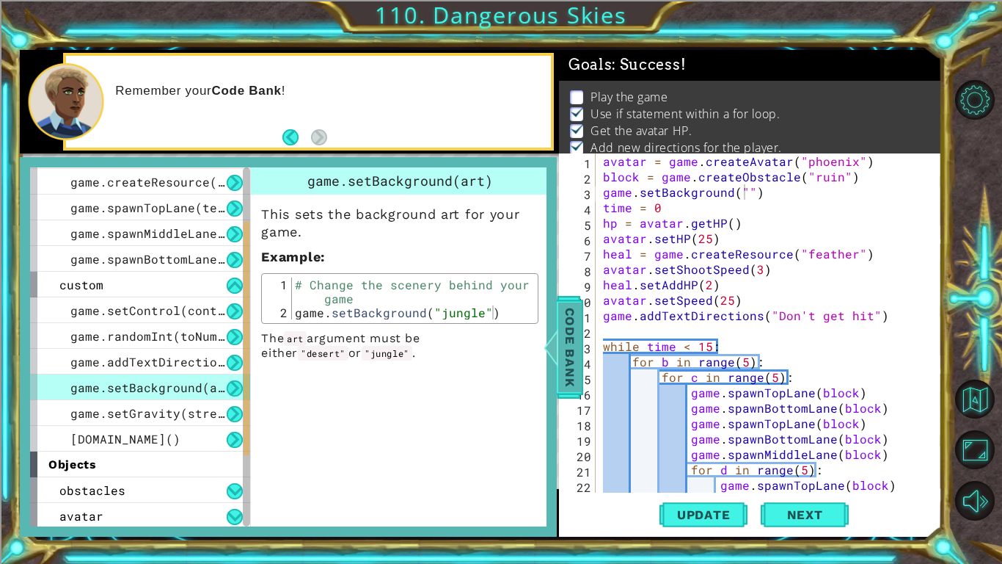
click at [575, 357] on span "Code Bank" at bounding box center [569, 347] width 23 height 90
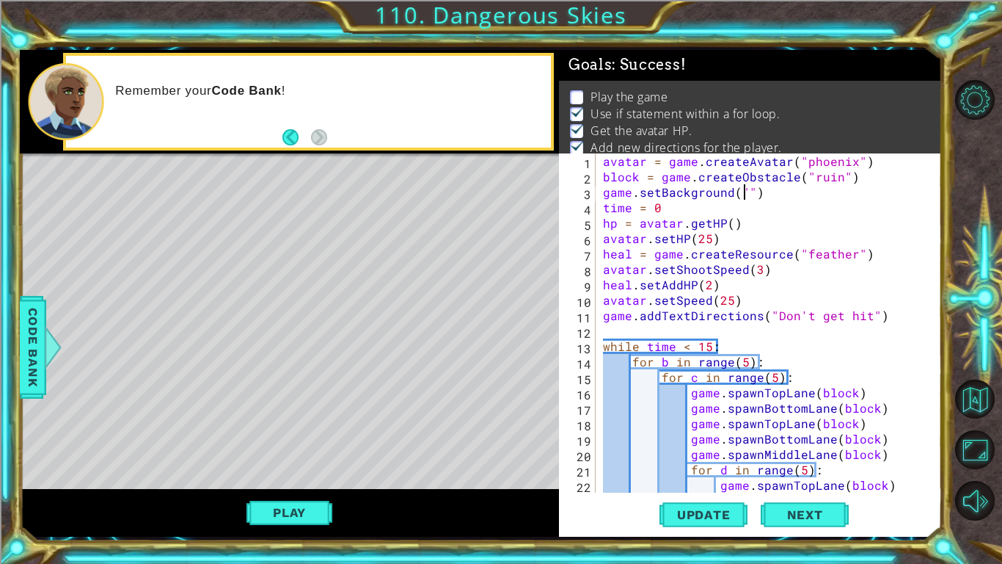
click at [746, 187] on div "avatar = game . createAvatar ( "phoenix" ) block = game . createObstacle ( "rui…" at bounding box center [773, 338] width 346 height 370
click at [706, 474] on div "game.setBackground("jungle") 1 2 3 4 5 6 7 8 9 10 11 12 13 14 15 16 17 18 19 20…" at bounding box center [750, 344] width 383 height 383
click at [702, 474] on button "Update" at bounding box center [704, 514] width 88 height 38
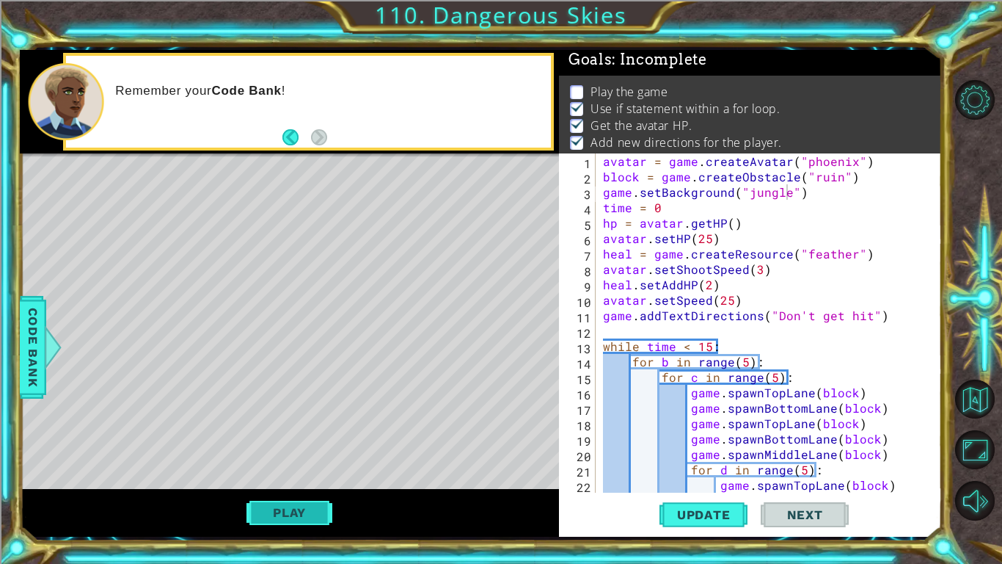
click at [289, 474] on button "Play" at bounding box center [290, 512] width 86 height 28
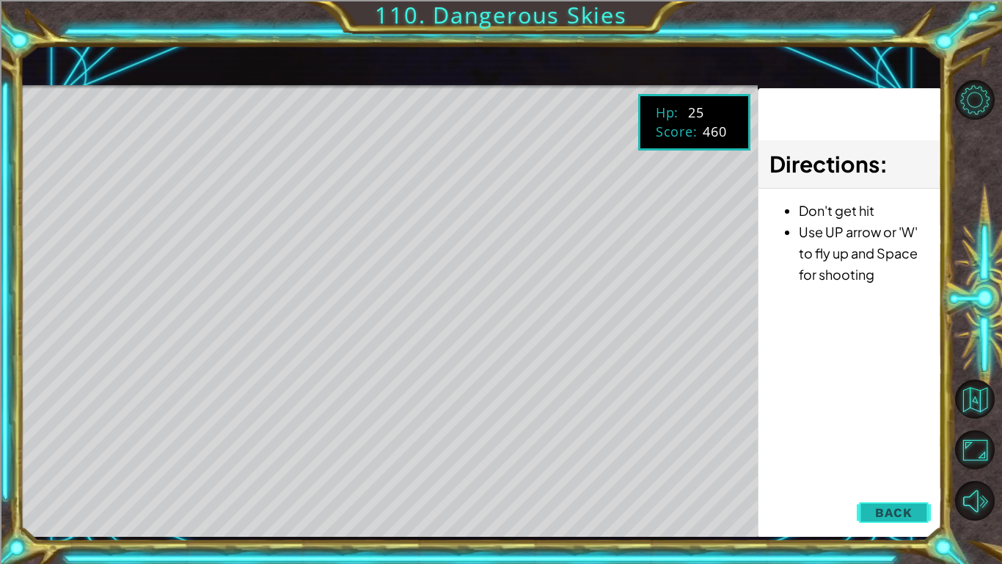
click at [917, 474] on button "Back" at bounding box center [894, 512] width 74 height 29
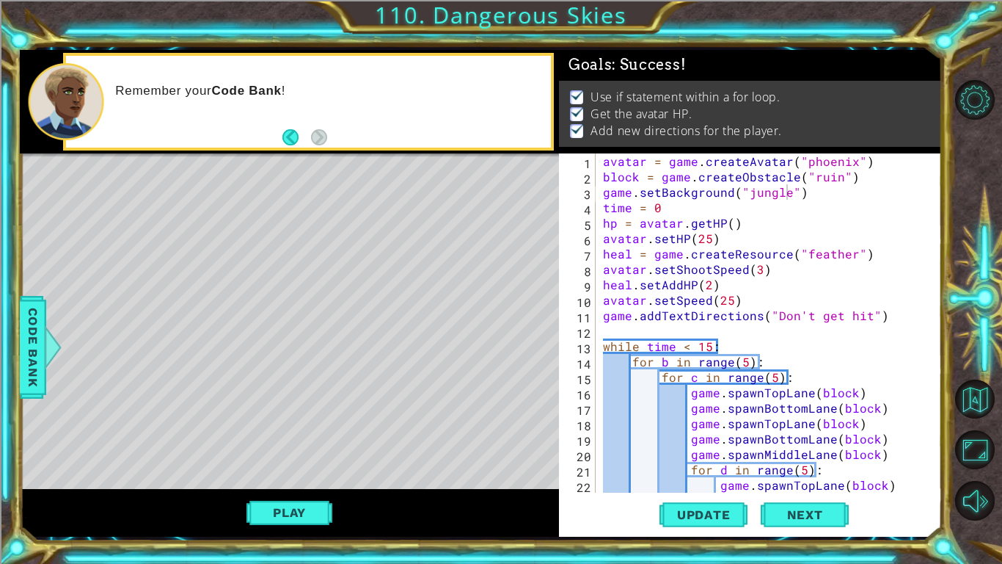
scroll to position [0, 0]
click at [734, 474] on div "avatar = game . createAvatar ( "phoenix" ) block = game . createObstacle ( "rui…" at bounding box center [773, 338] width 346 height 370
type textarea "game.spawnTopLane(block)"
click at [734, 474] on div "avatar = game . createAvatar ( "phoenix" ) block = game . createObstacle ( "rui…" at bounding box center [773, 338] width 346 height 370
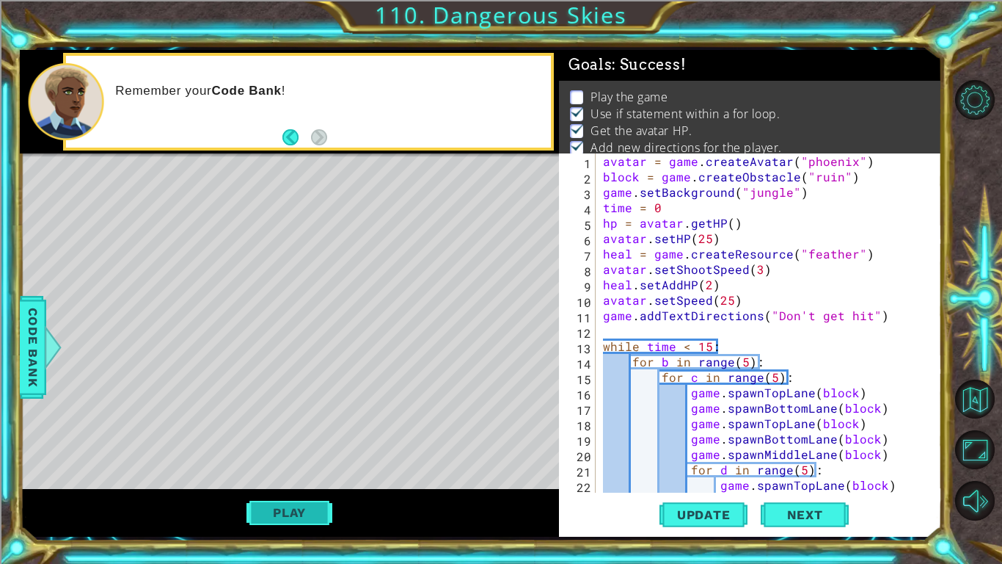
click at [305, 474] on button "Play" at bounding box center [290, 512] width 86 height 28
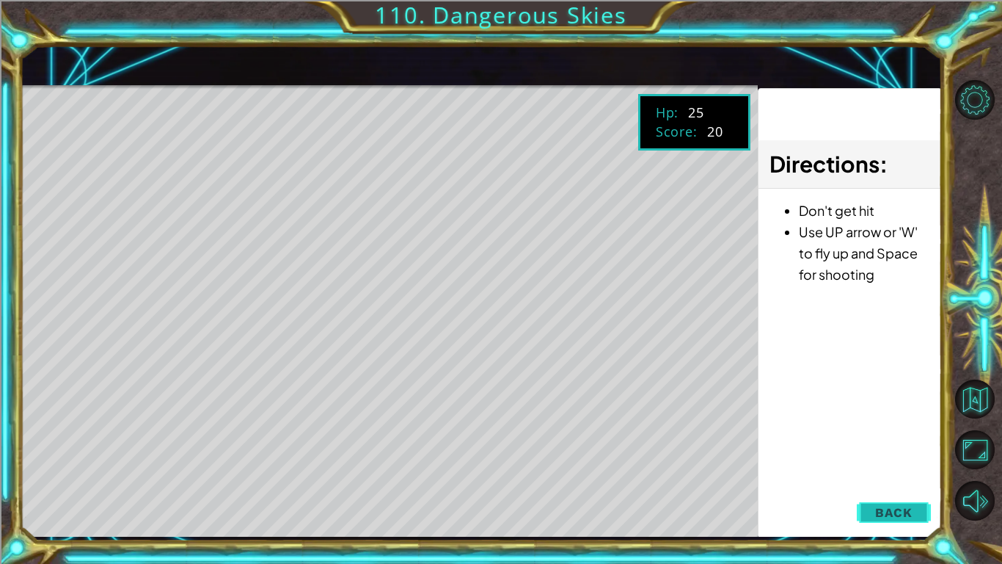
click at [903, 474] on span "Back" at bounding box center [893, 512] width 37 height 15
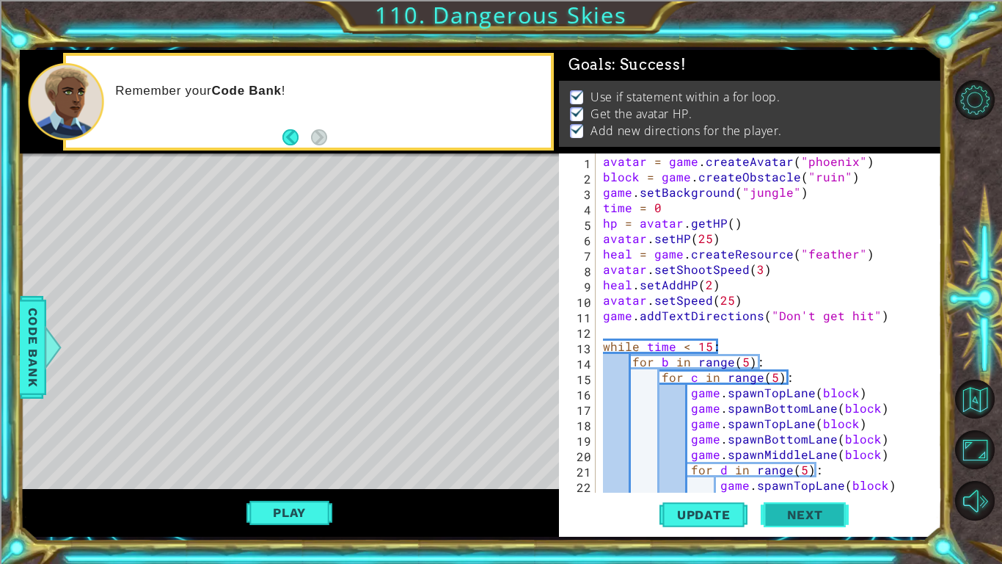
click at [773, 474] on span "Next" at bounding box center [805, 516] width 65 height 15
